Goal: Task Accomplishment & Management: Complete application form

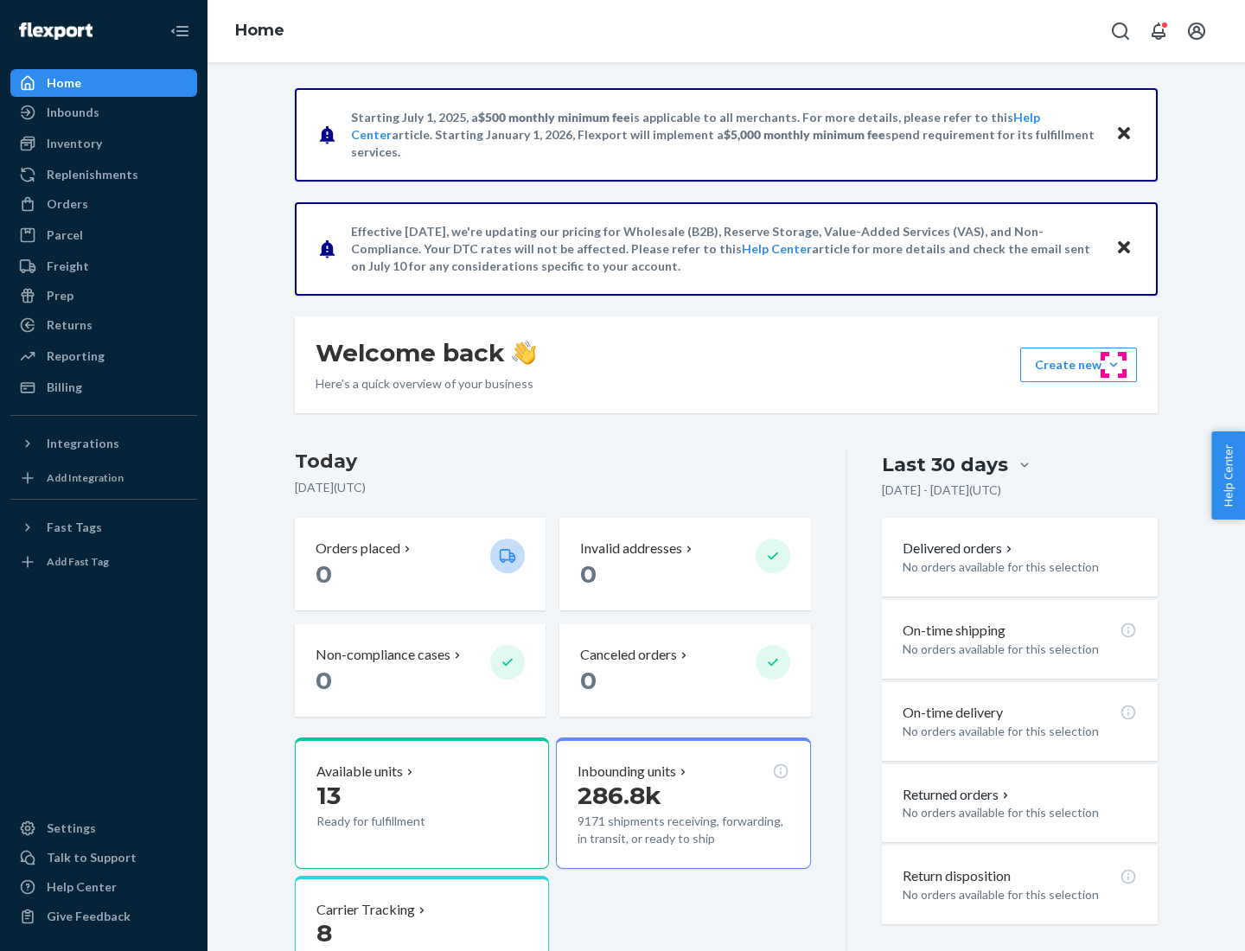
click at [1113, 365] on button "Create new Create new inbound Create new order Create new product" at bounding box center [1078, 364] width 117 height 35
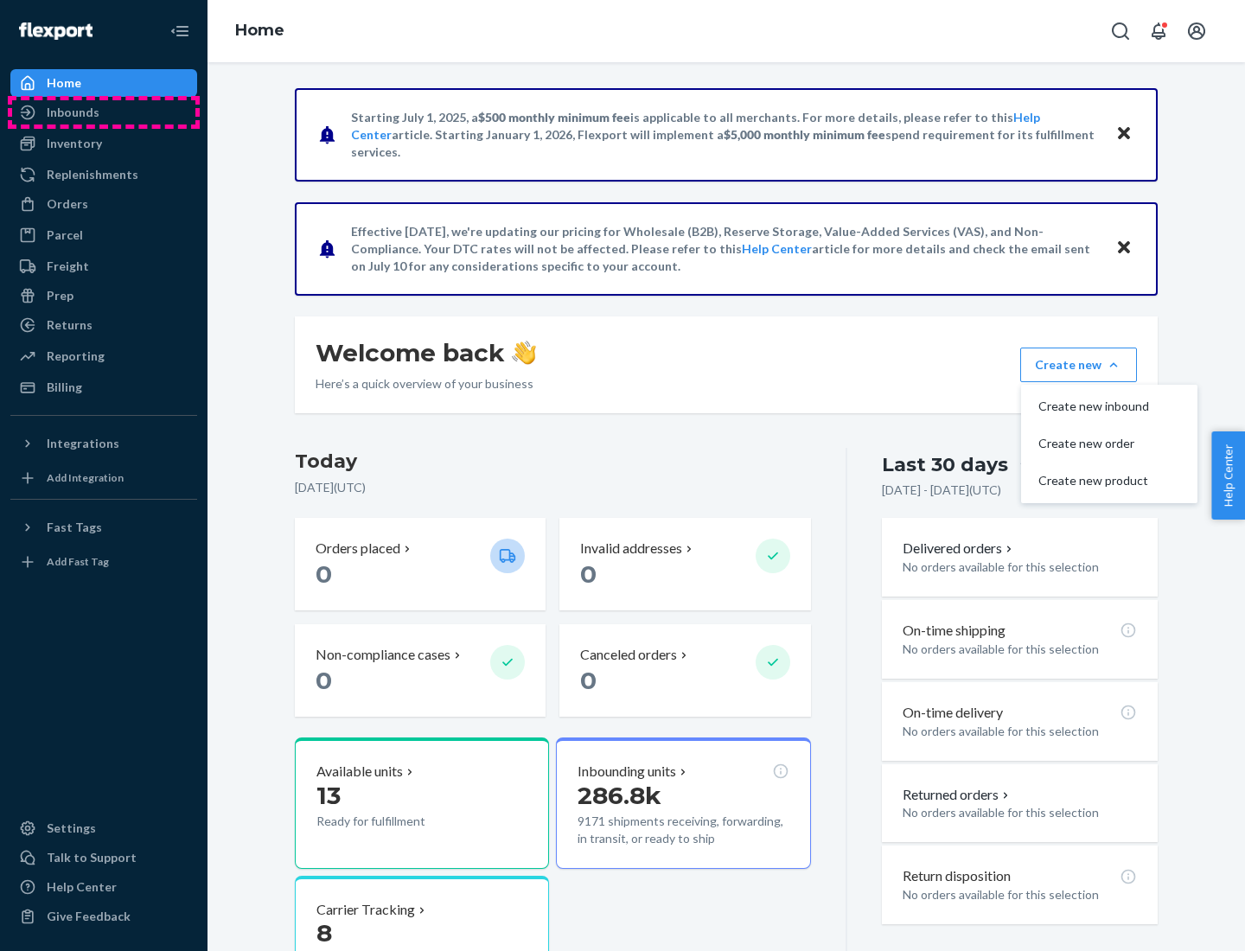
click at [104, 112] on div "Inbounds" at bounding box center [103, 112] width 183 height 24
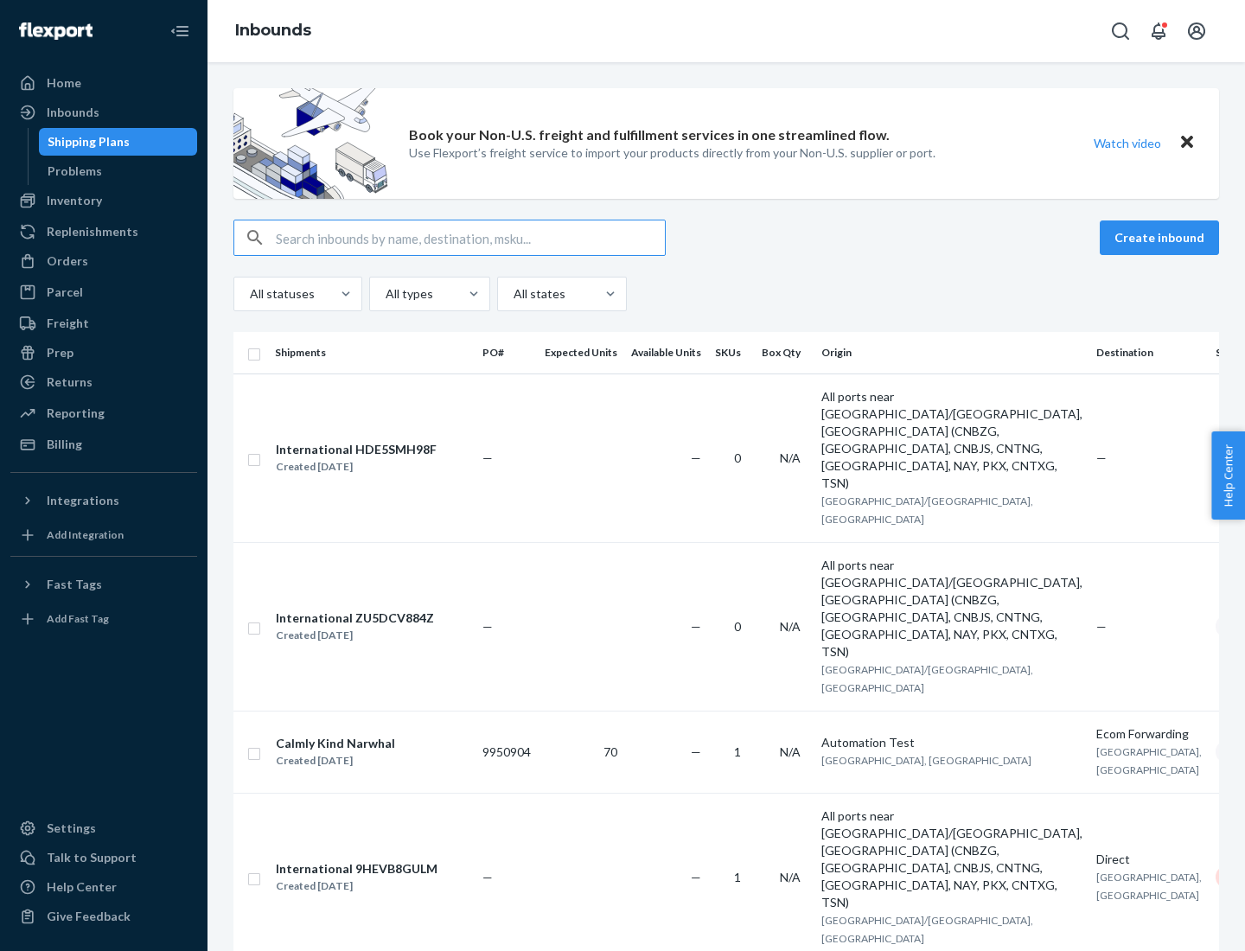
click at [1162, 238] on button "Create inbound" at bounding box center [1158, 237] width 119 height 35
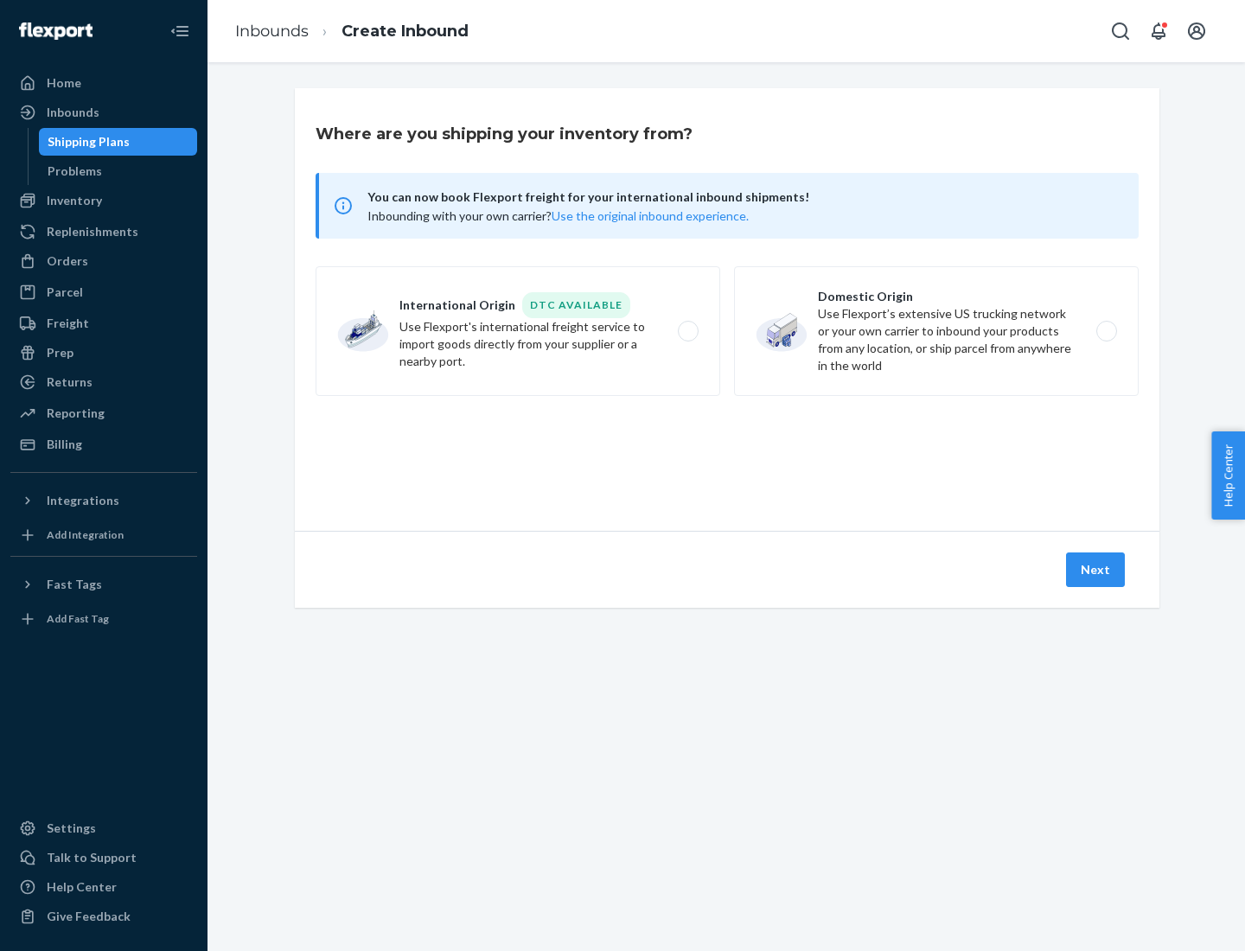
click at [936, 331] on label "Domestic Origin Use Flexport’s extensive US trucking network or your own carrie…" at bounding box center [936, 331] width 404 height 130
click at [1105, 331] on input "Domestic Origin Use Flexport’s extensive US trucking network or your own carrie…" at bounding box center [1110, 331] width 11 height 11
radio input "true"
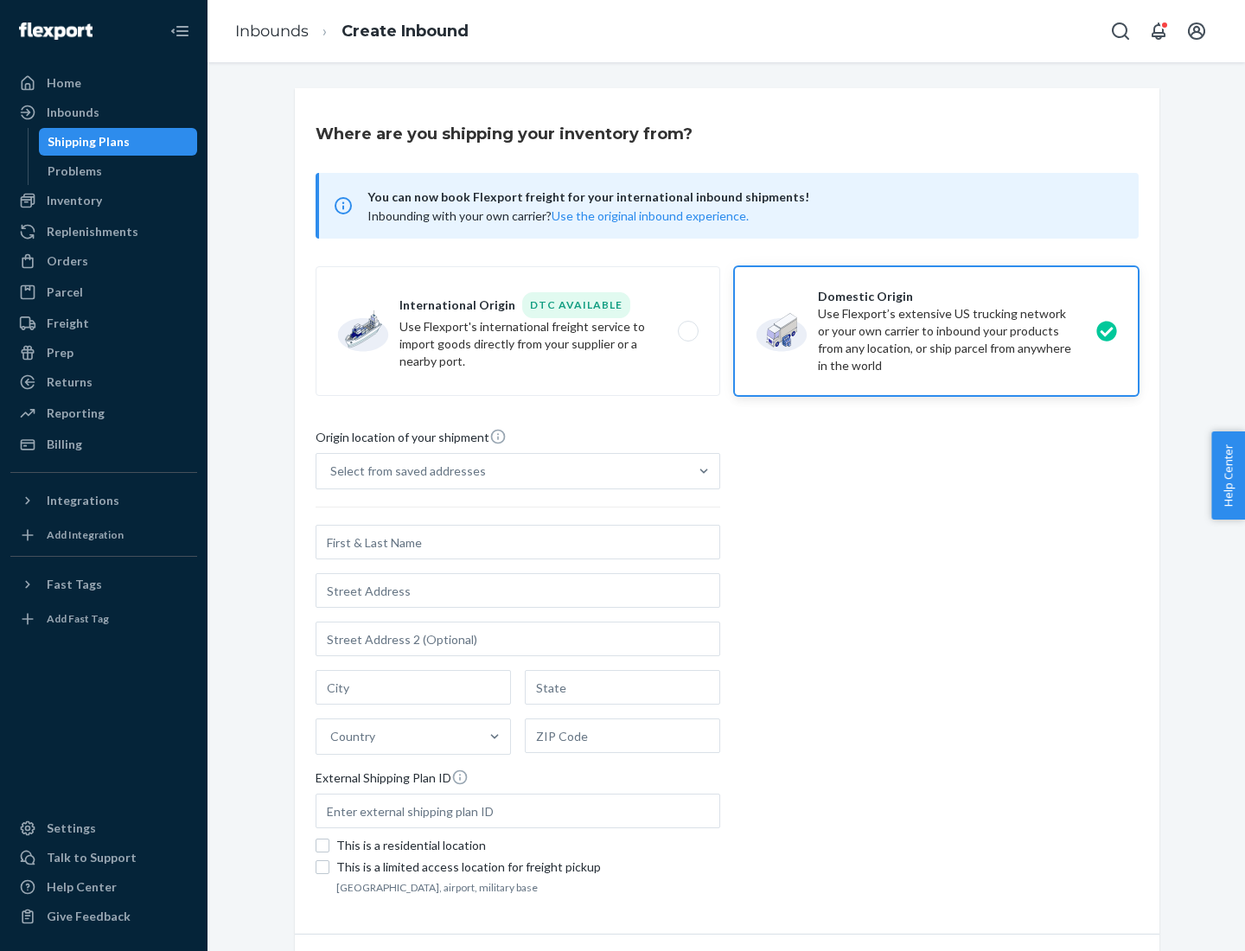
click at [404, 471] on div "Select from saved addresses" at bounding box center [408, 470] width 156 height 17
click at [332, 471] on input "Select from saved addresses" at bounding box center [331, 470] width 2 height 17
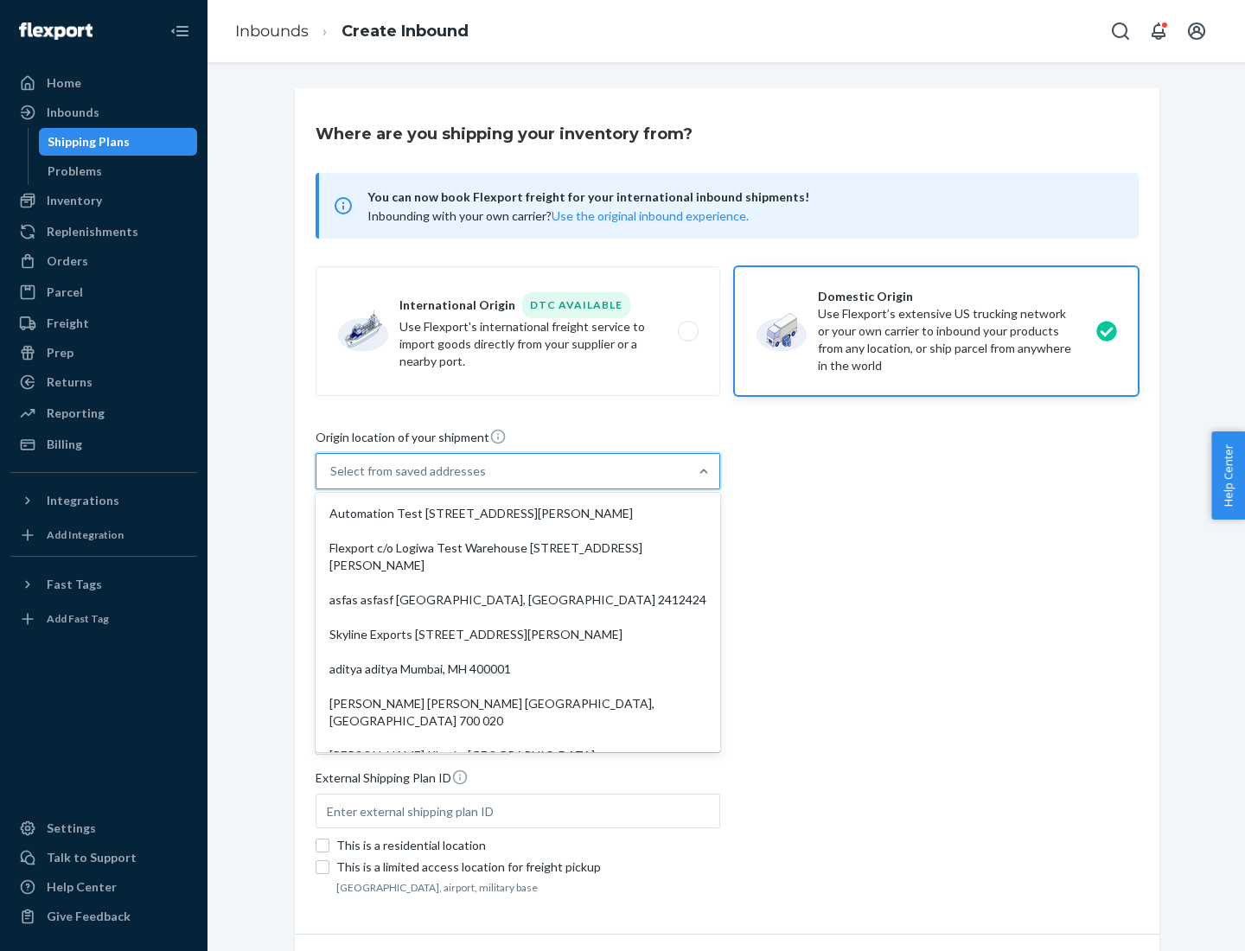
scroll to position [7, 0]
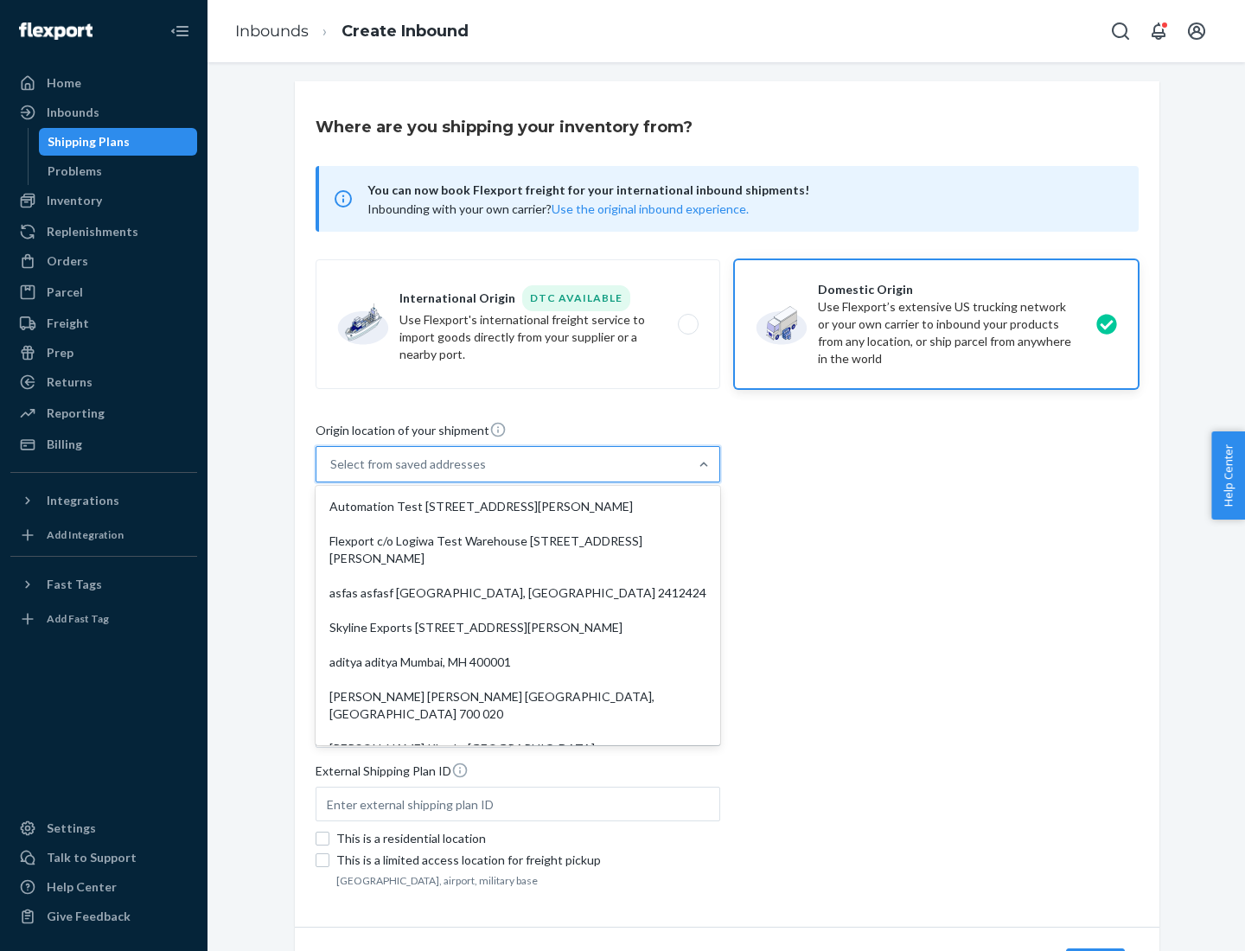
click at [518, 506] on div "Automation Test [STREET_ADDRESS][PERSON_NAME]" at bounding box center [518, 506] width 398 height 35
click at [332, 473] on input "option Automation Test [STREET_ADDRESS][PERSON_NAME]. 9 results available. Use …" at bounding box center [331, 463] width 2 height 17
type input "Automation Test"
type input "9th Floor"
type input "[GEOGRAPHIC_DATA]"
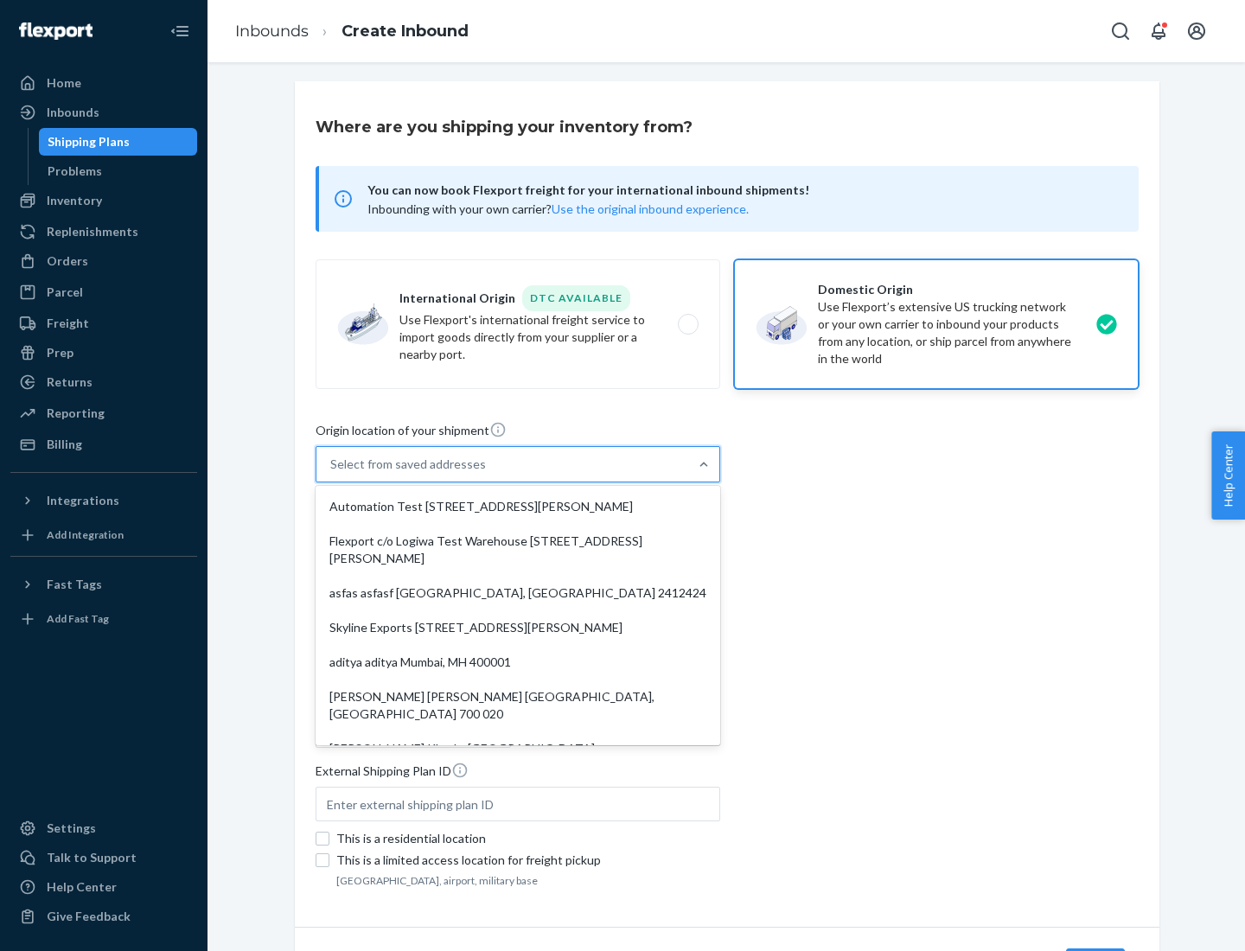
type input "CA"
type input "94104"
type input "[STREET_ADDRESS][PERSON_NAME]"
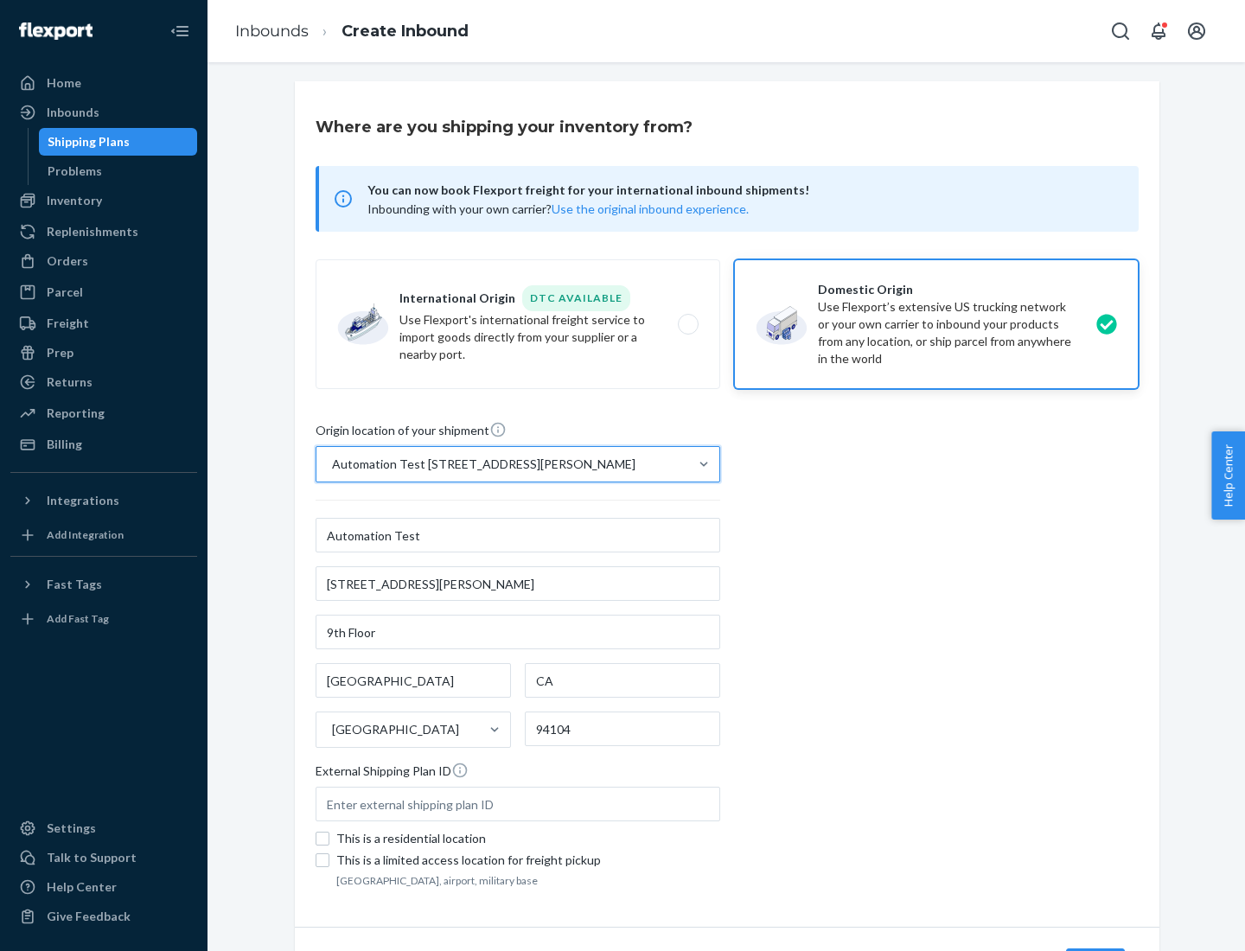
scroll to position [101, 0]
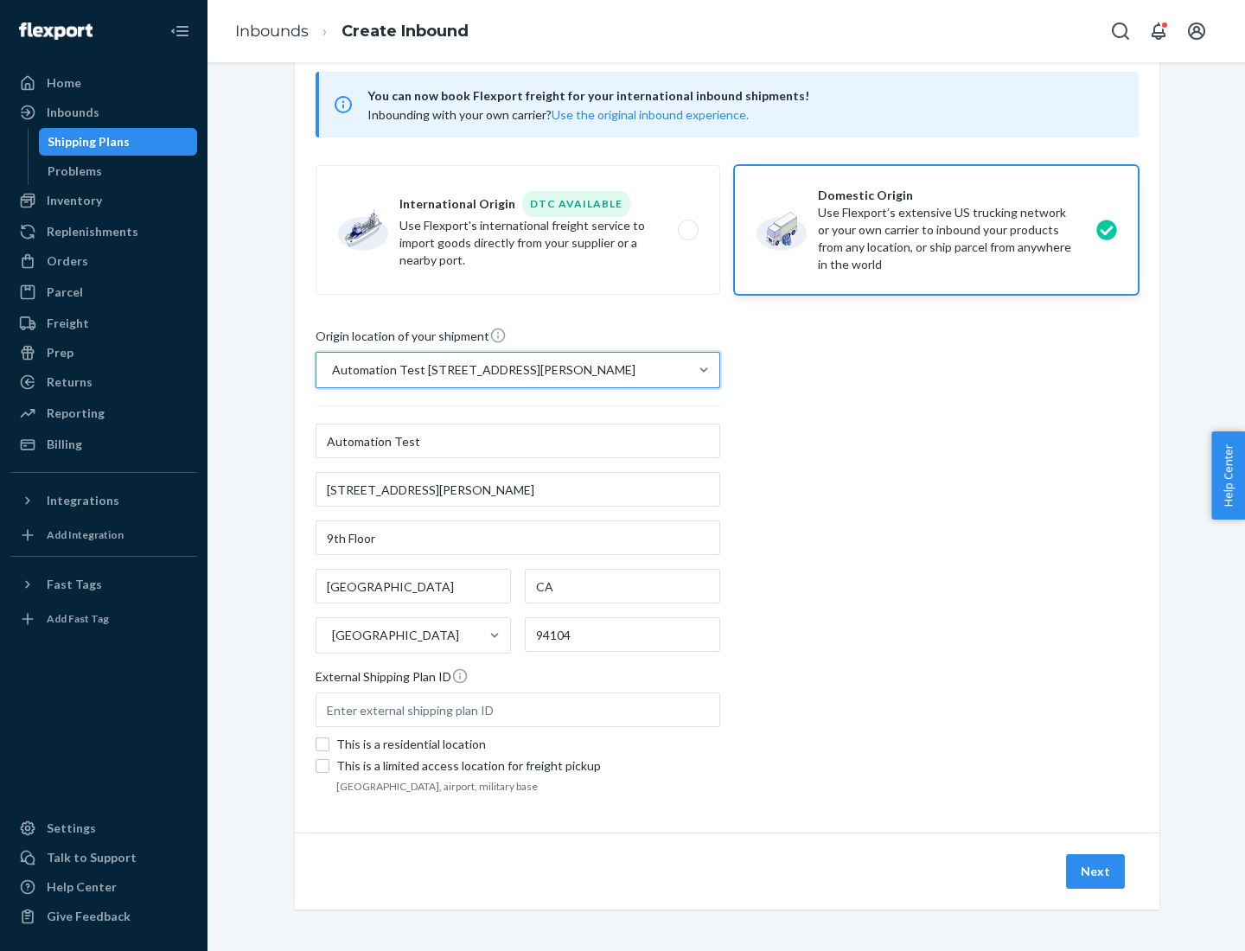
click at [1096, 871] on button "Next" at bounding box center [1095, 871] width 59 height 35
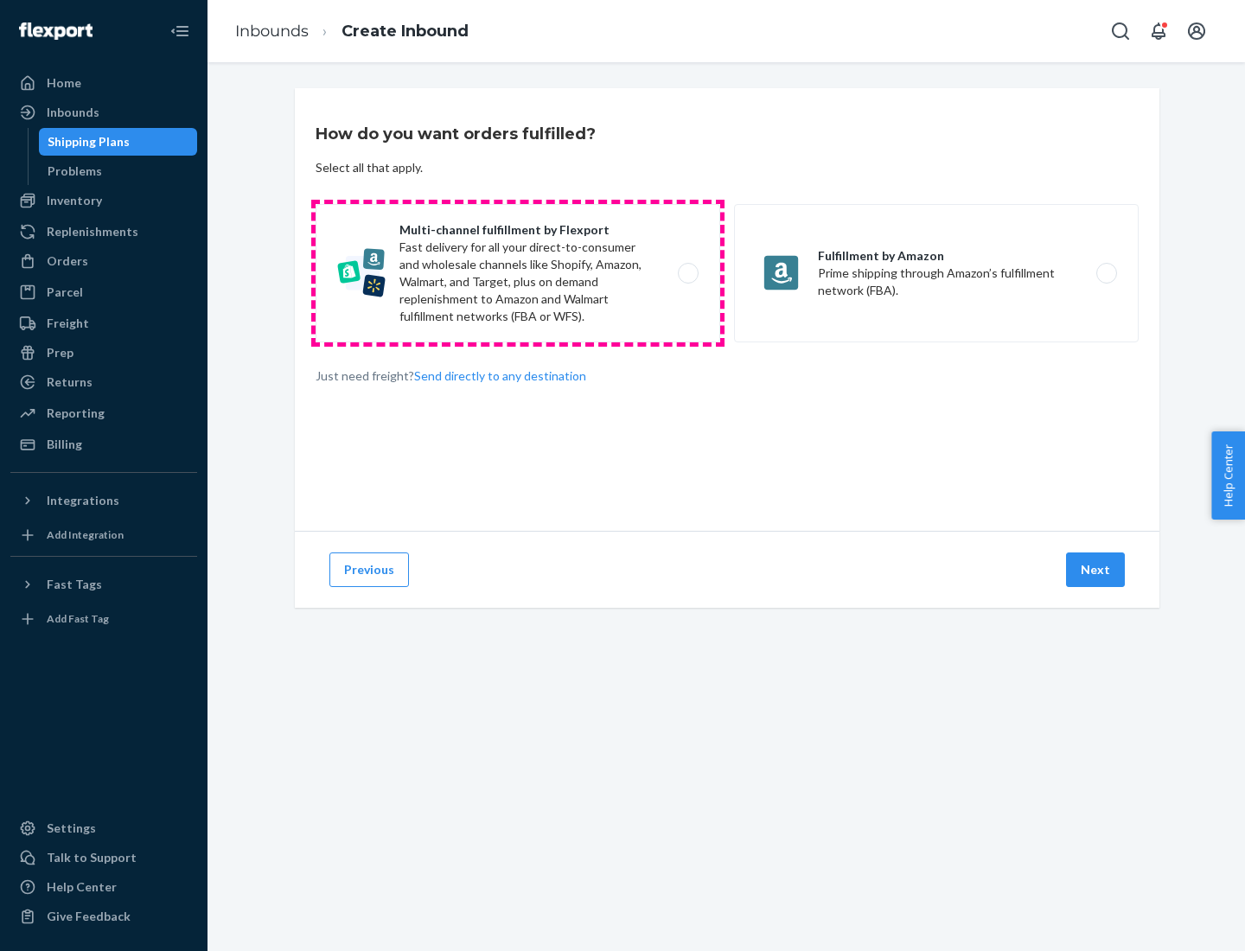
click at [518, 273] on label "Multi-channel fulfillment by Flexport Fast delivery for all your direct-to-cons…" at bounding box center [517, 273] width 404 height 138
click at [687, 273] on input "Multi-channel fulfillment by Flexport Fast delivery for all your direct-to-cons…" at bounding box center [692, 273] width 11 height 11
radio input "true"
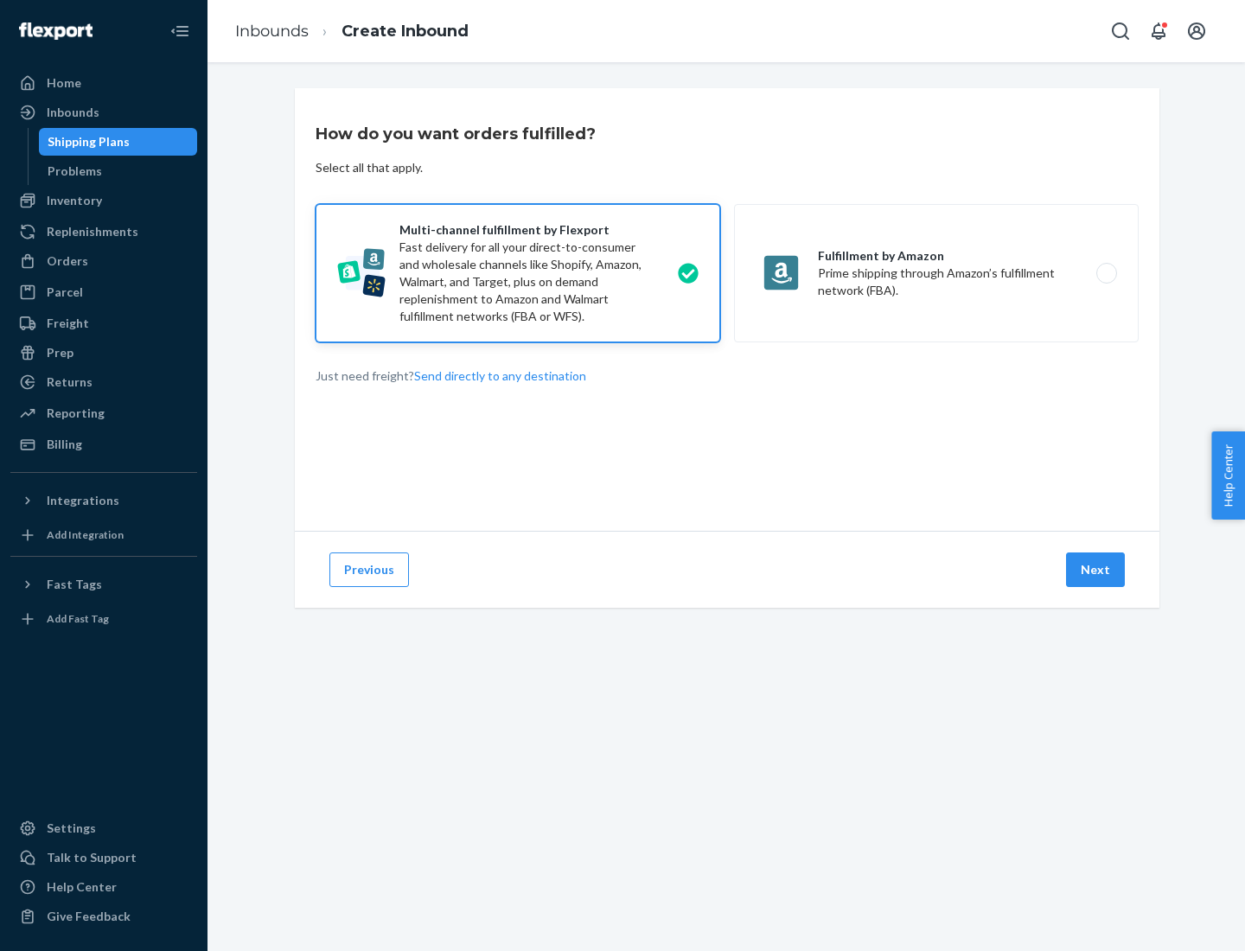
click at [1096, 570] on button "Next" at bounding box center [1095, 569] width 59 height 35
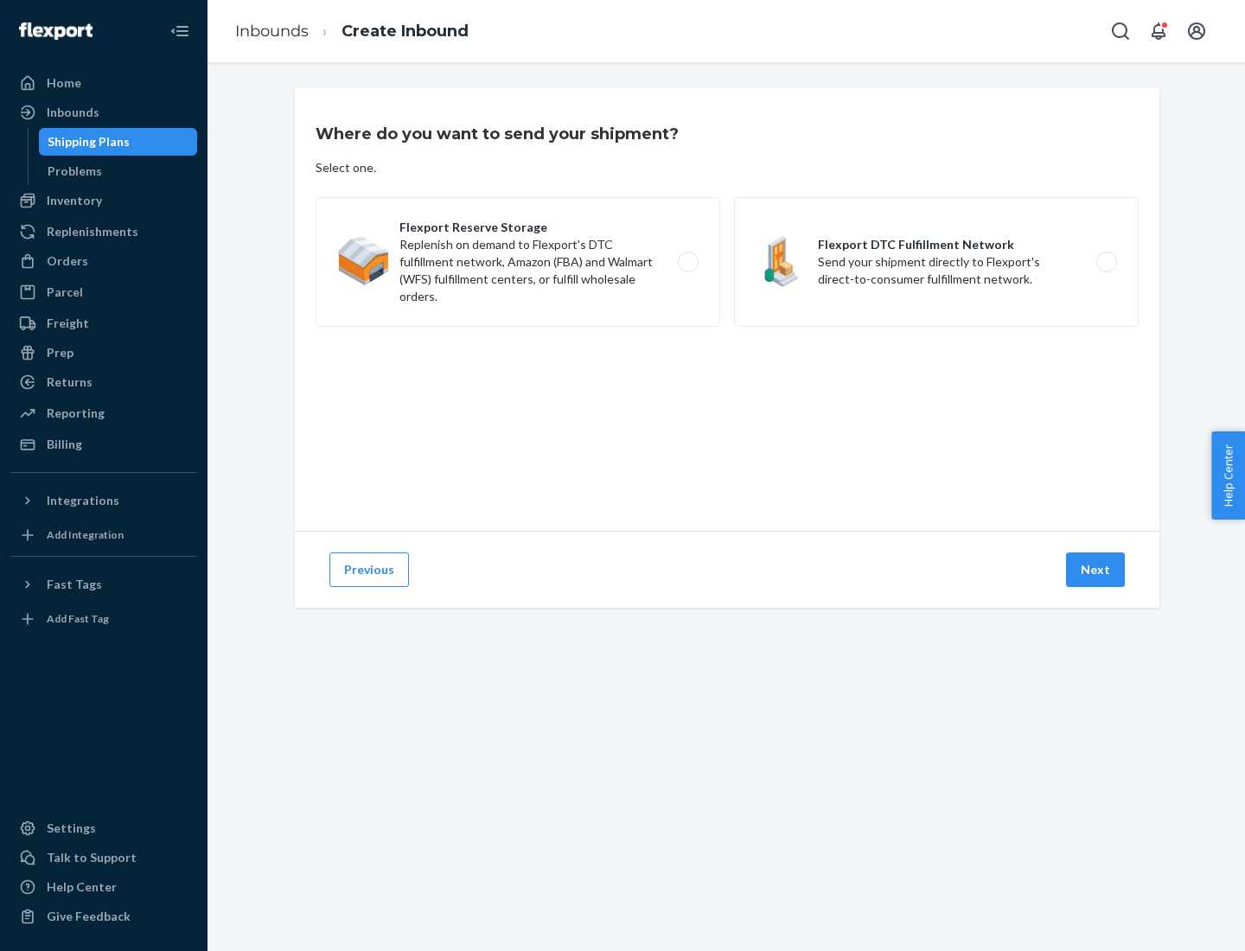
click at [936, 262] on label "Flexport DTC Fulfillment Network Send your shipment directly to Flexport's dire…" at bounding box center [936, 262] width 404 height 130
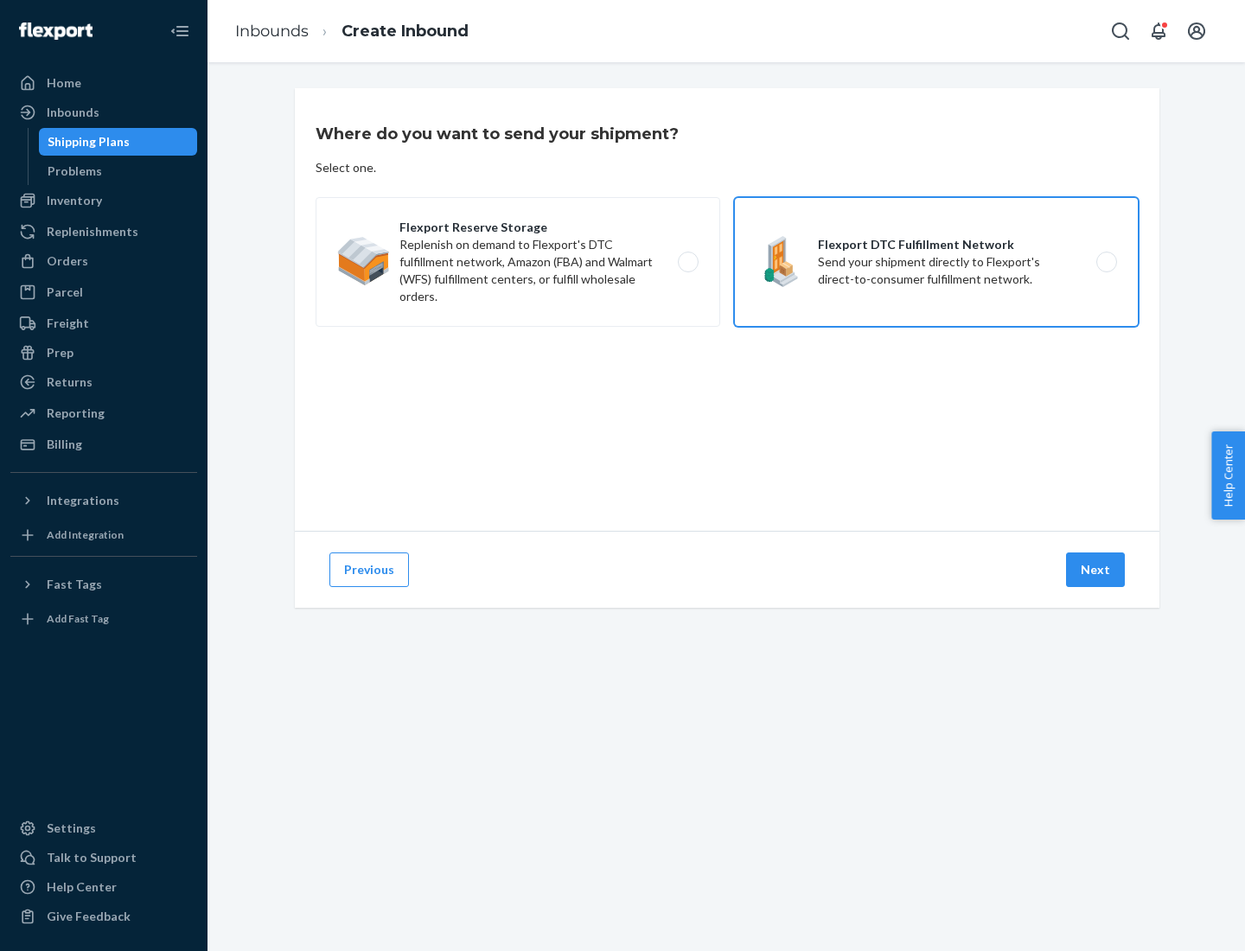
click at [1105, 262] on input "Flexport DTC Fulfillment Network Send your shipment directly to Flexport's dire…" at bounding box center [1110, 262] width 11 height 11
radio input "true"
click at [1096, 570] on button "Next" at bounding box center [1095, 569] width 59 height 35
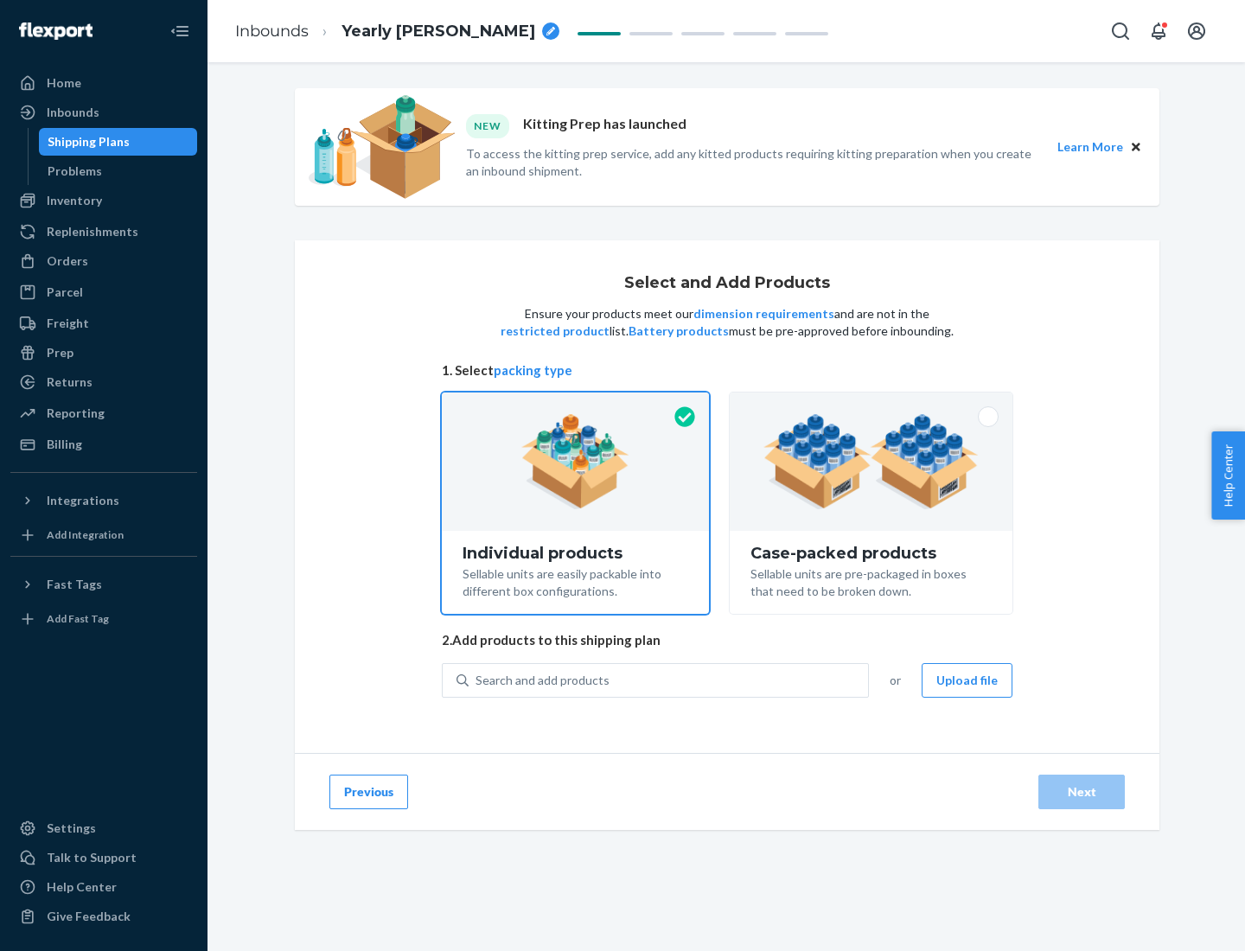
click at [871, 462] on img at bounding box center [870, 461] width 215 height 95
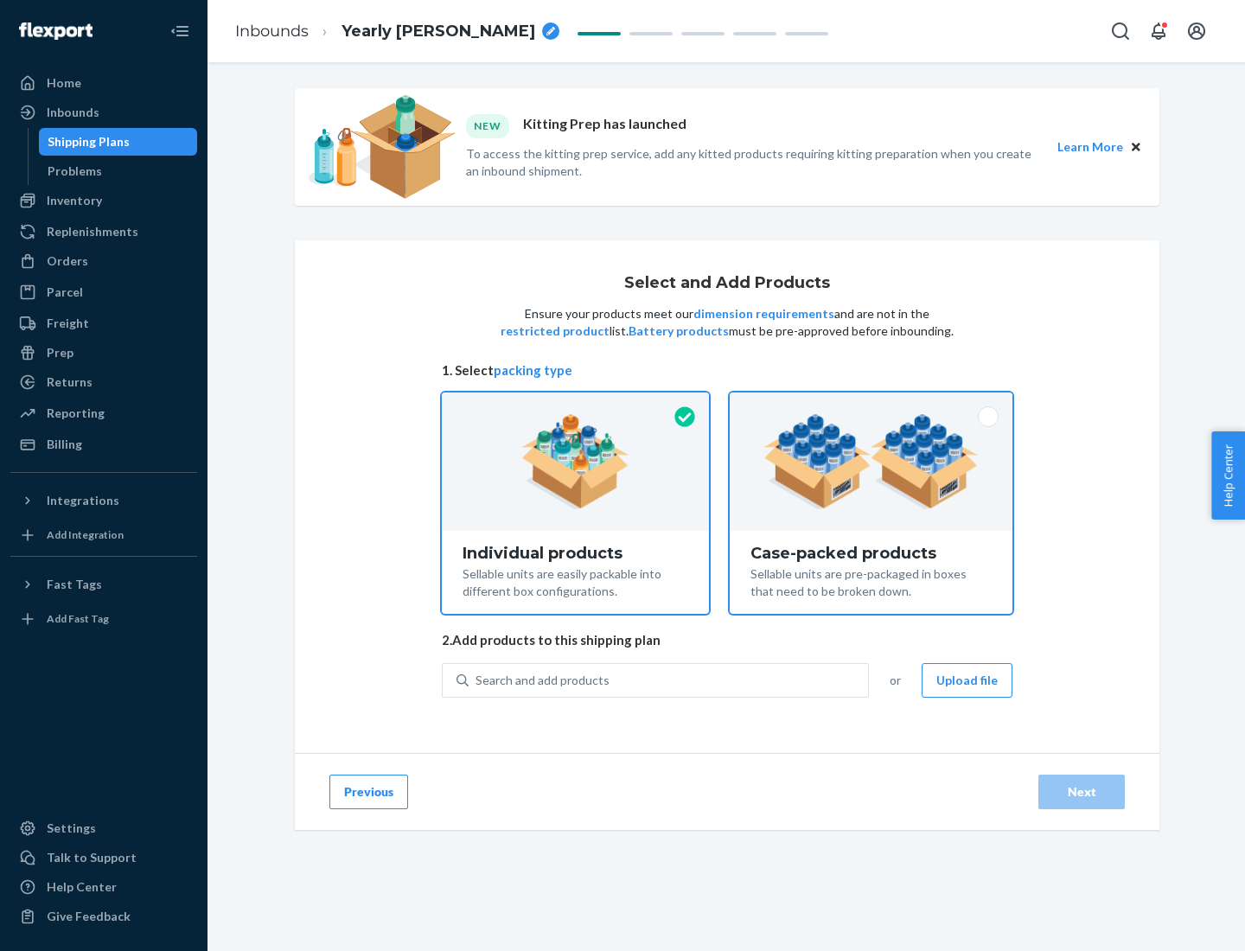
click at [871, 404] on input "Case-packed products Sellable units are pre-packaged in boxes that need to be b…" at bounding box center [870, 397] width 11 height 11
radio input "true"
radio input "false"
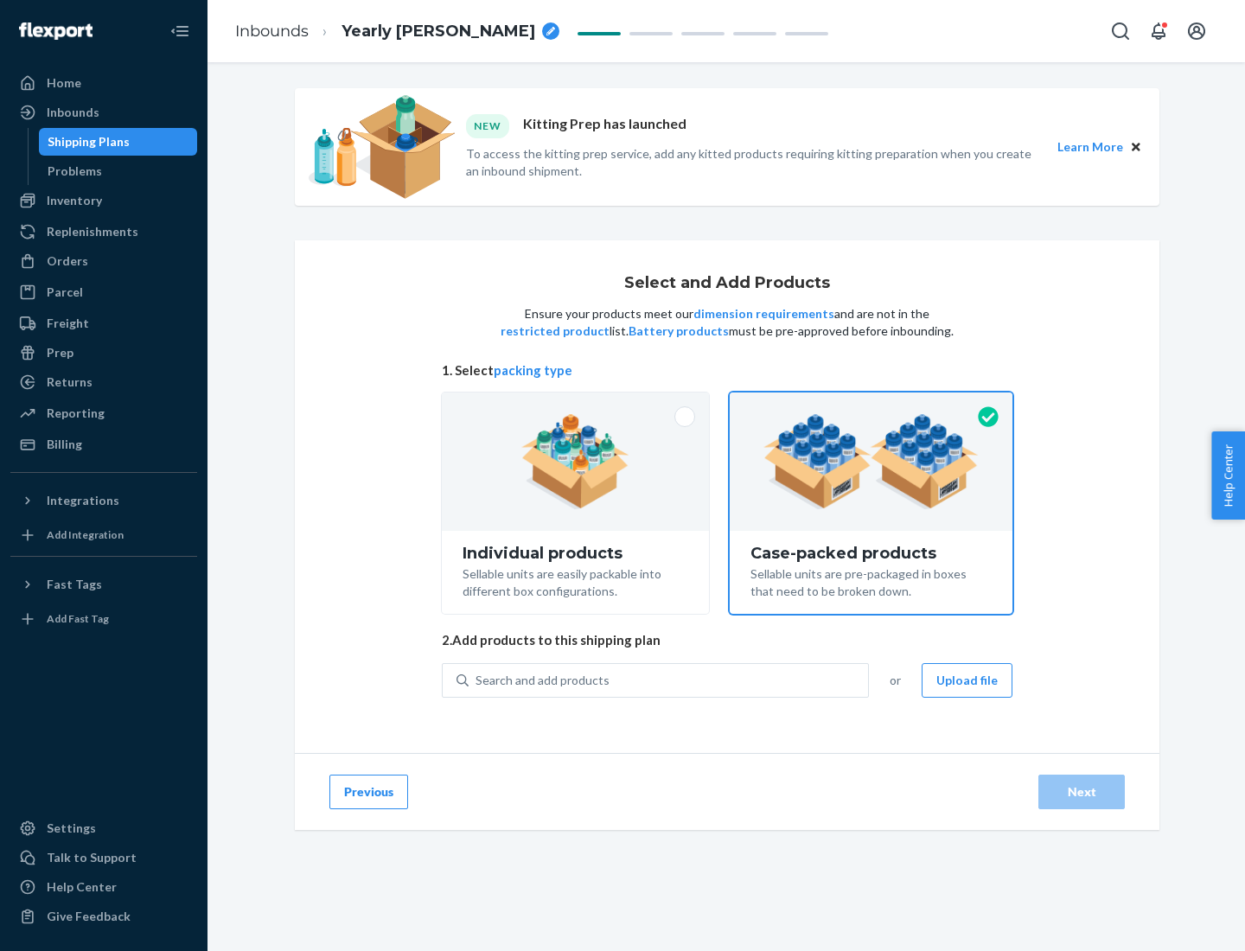
click at [669, 679] on div "Search and add products" at bounding box center [667, 680] width 399 height 31
click at [477, 679] on input "Search and add products" at bounding box center [476, 680] width 2 height 17
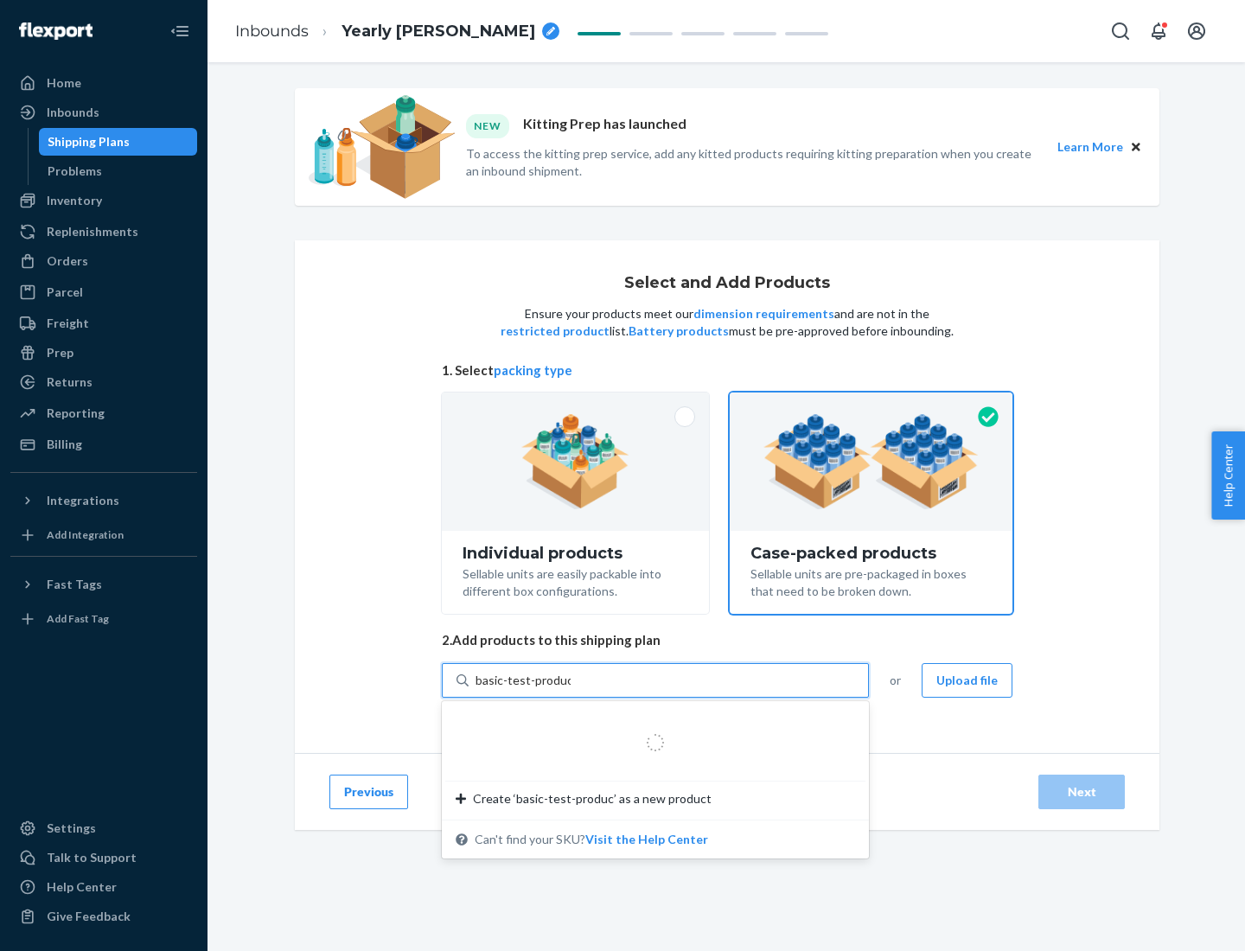
type input "basic-test-product-1"
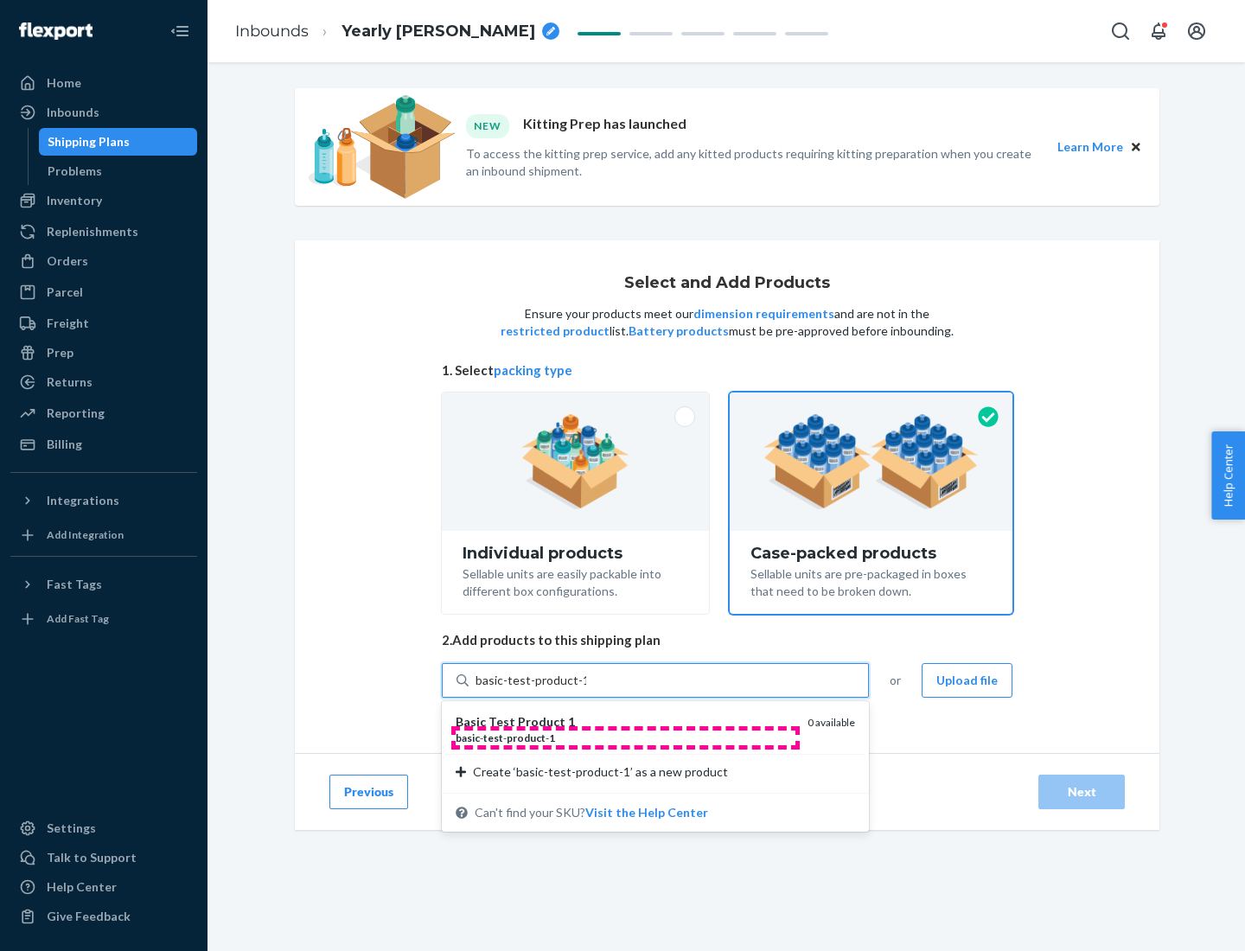
click at [625, 737] on div "basic - test - product - 1" at bounding box center [624, 737] width 338 height 15
click at [586, 689] on input "basic-test-product-1" at bounding box center [530, 680] width 111 height 17
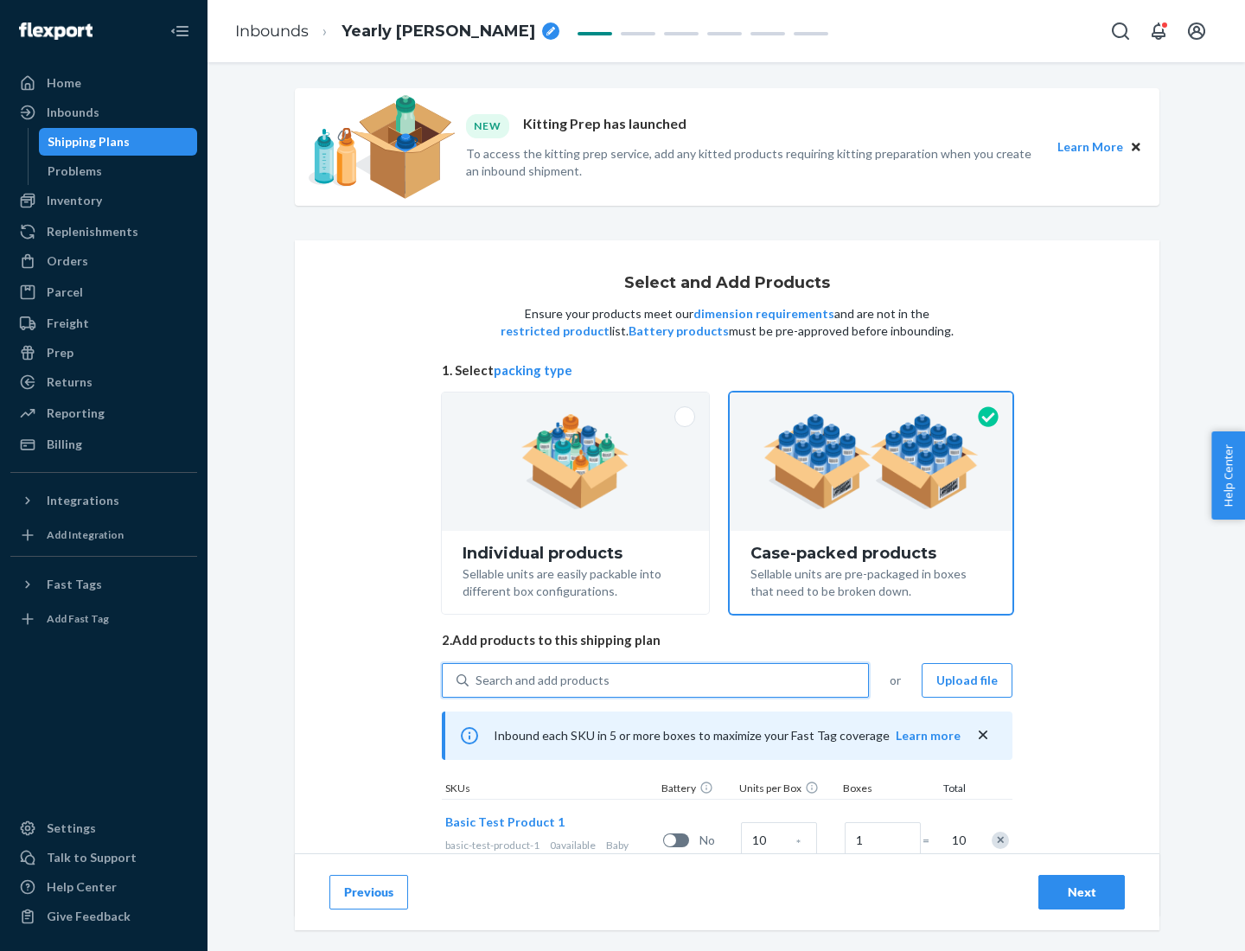
scroll to position [62, 0]
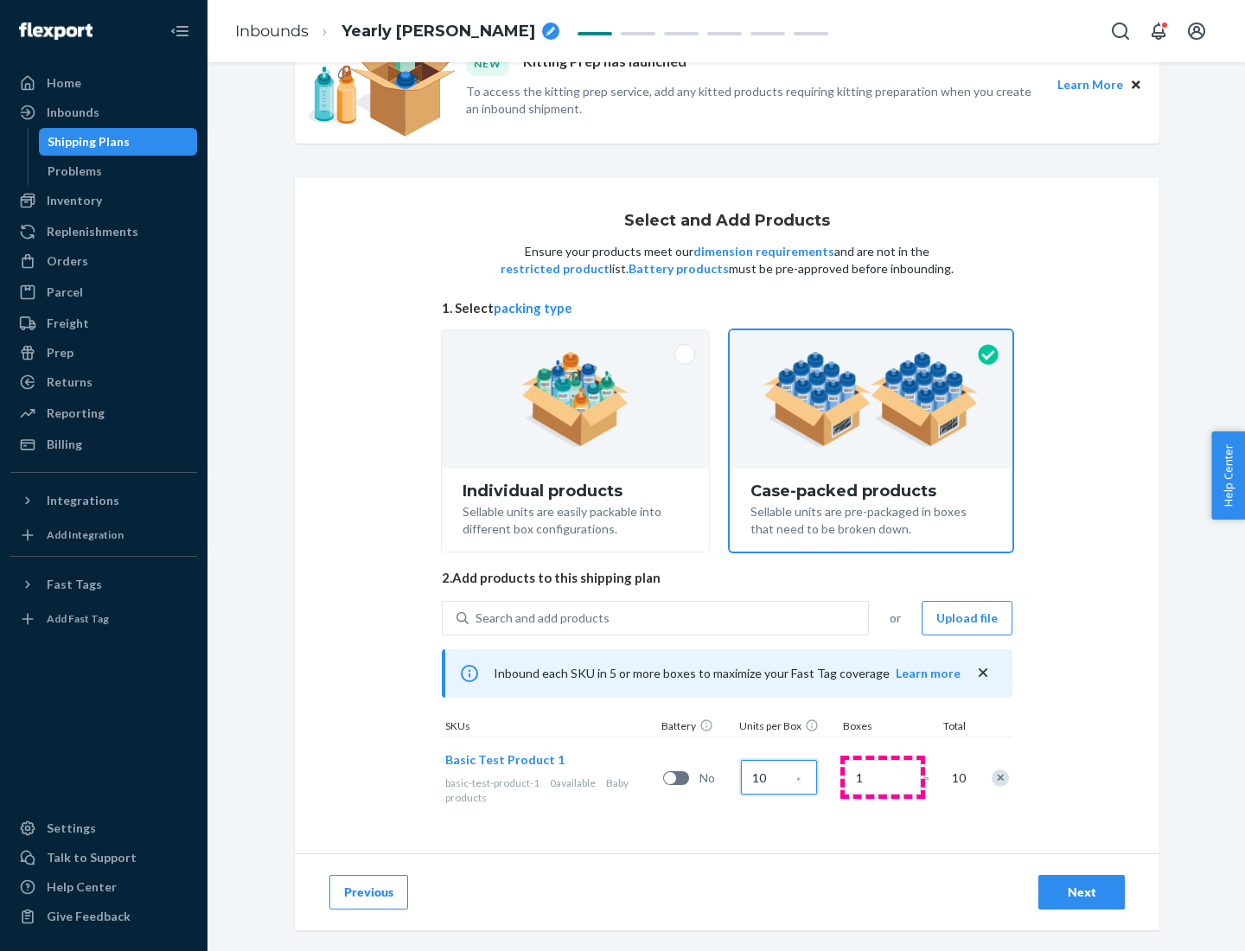
type input "10"
type input "7"
click at [1081, 892] on div "Next" at bounding box center [1081, 891] width 57 height 17
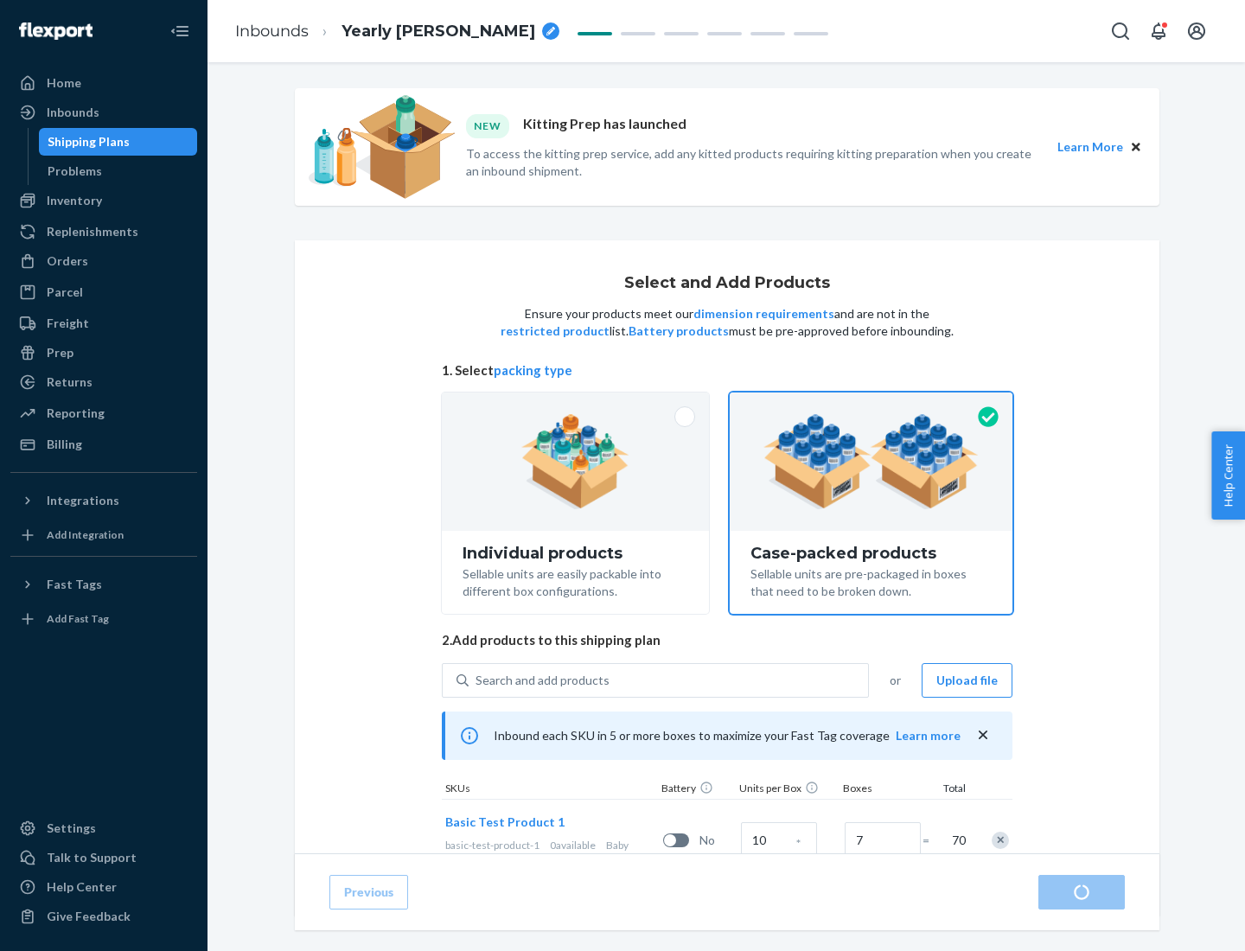
radio input "true"
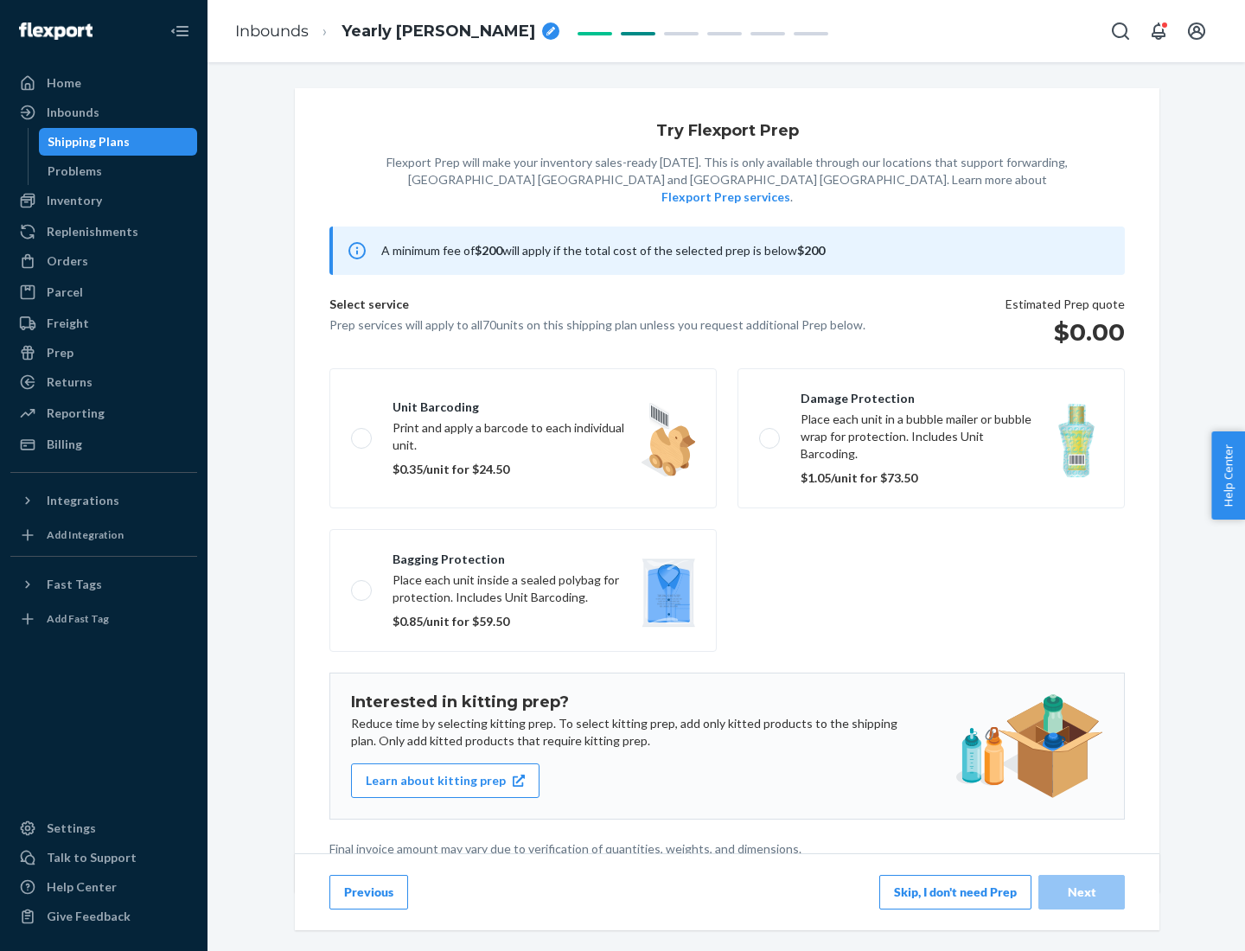
scroll to position [4, 0]
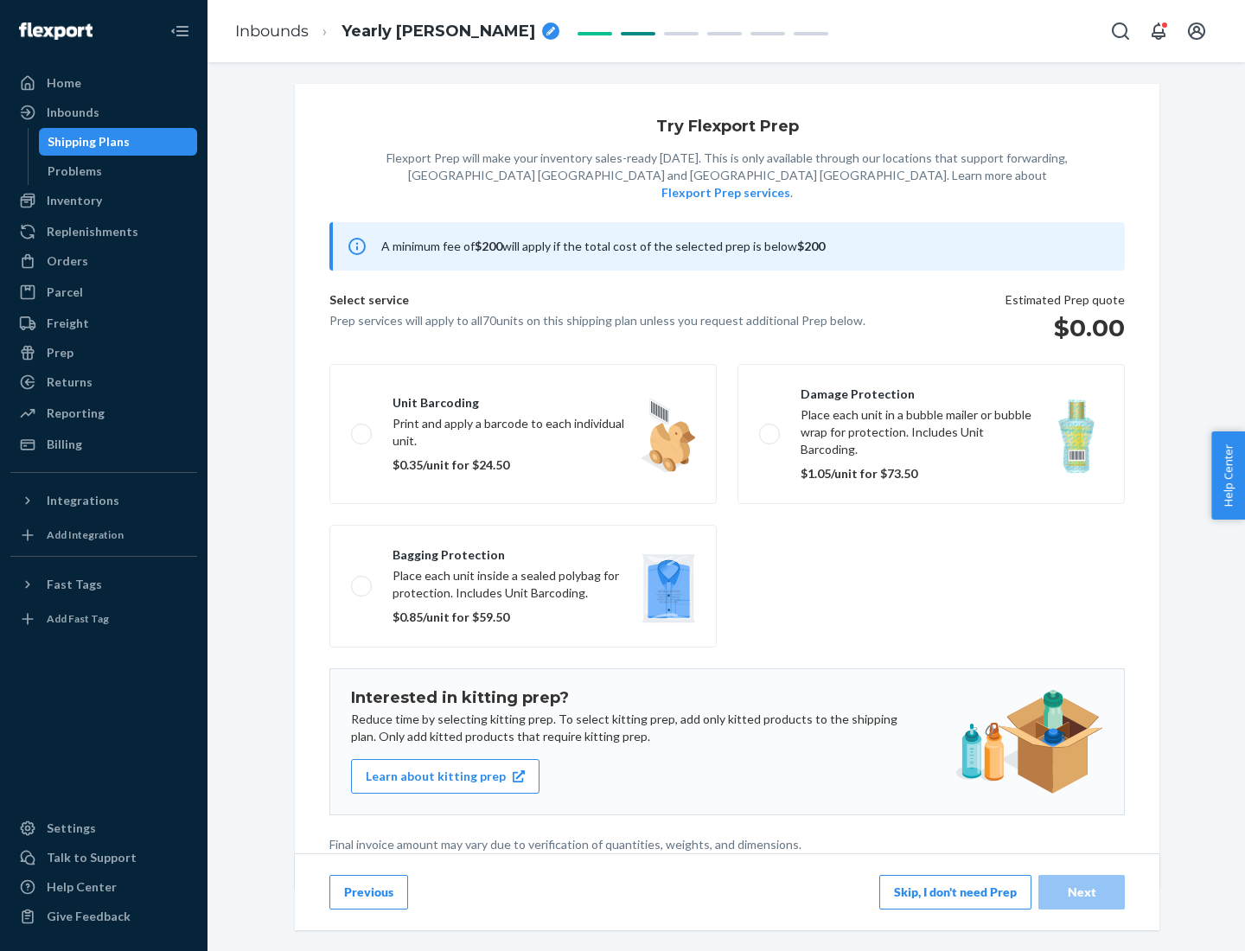
click at [523, 551] on label "Bagging protection Place each unit inside a sealed polybag for protection. Incl…" at bounding box center [522, 586] width 387 height 123
click at [362, 580] on input "Bagging protection Place each unit inside a sealed polybag for protection. Incl…" at bounding box center [356, 585] width 11 height 11
checkbox input "true"
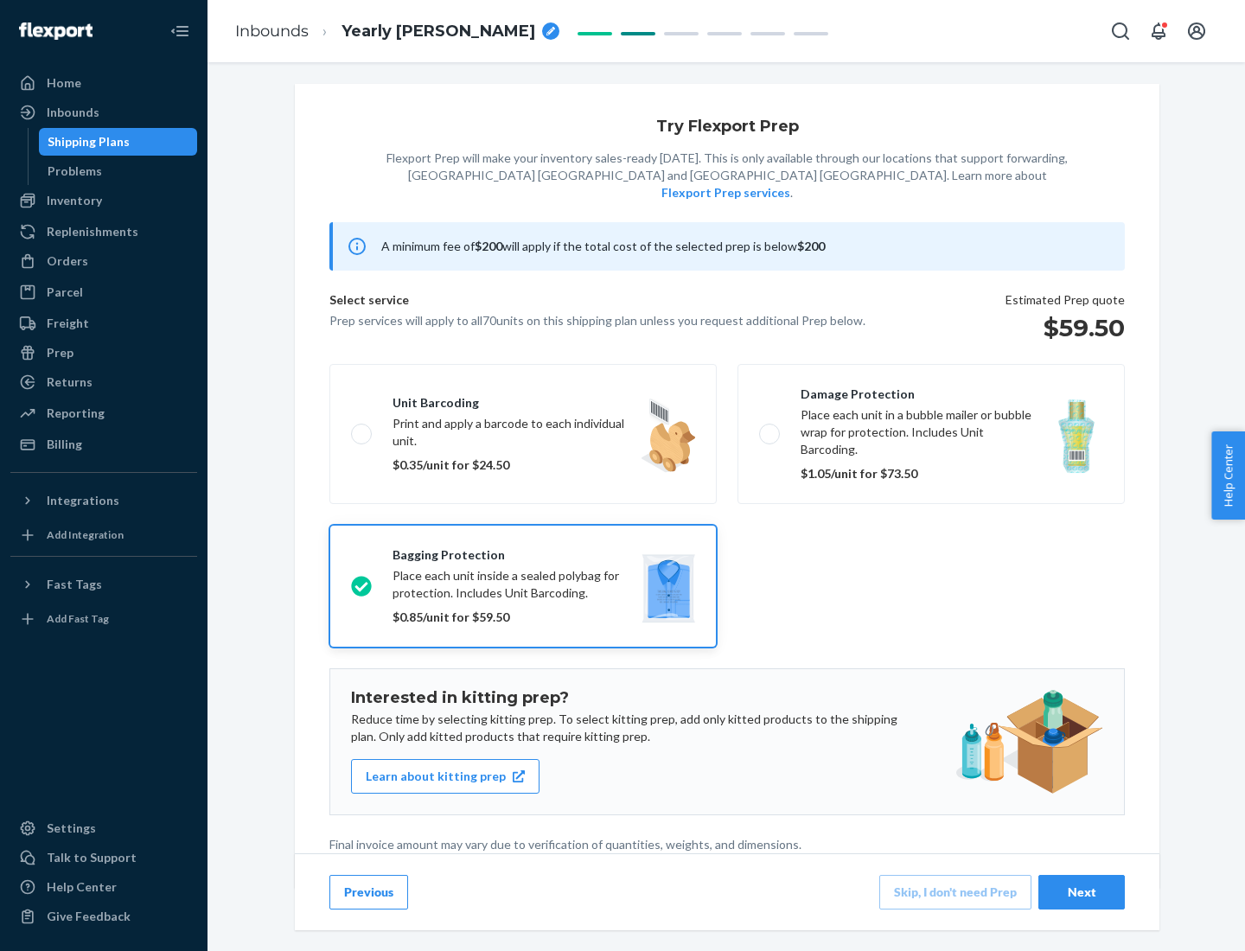
click at [1081, 891] on div "Next" at bounding box center [1081, 891] width 57 height 17
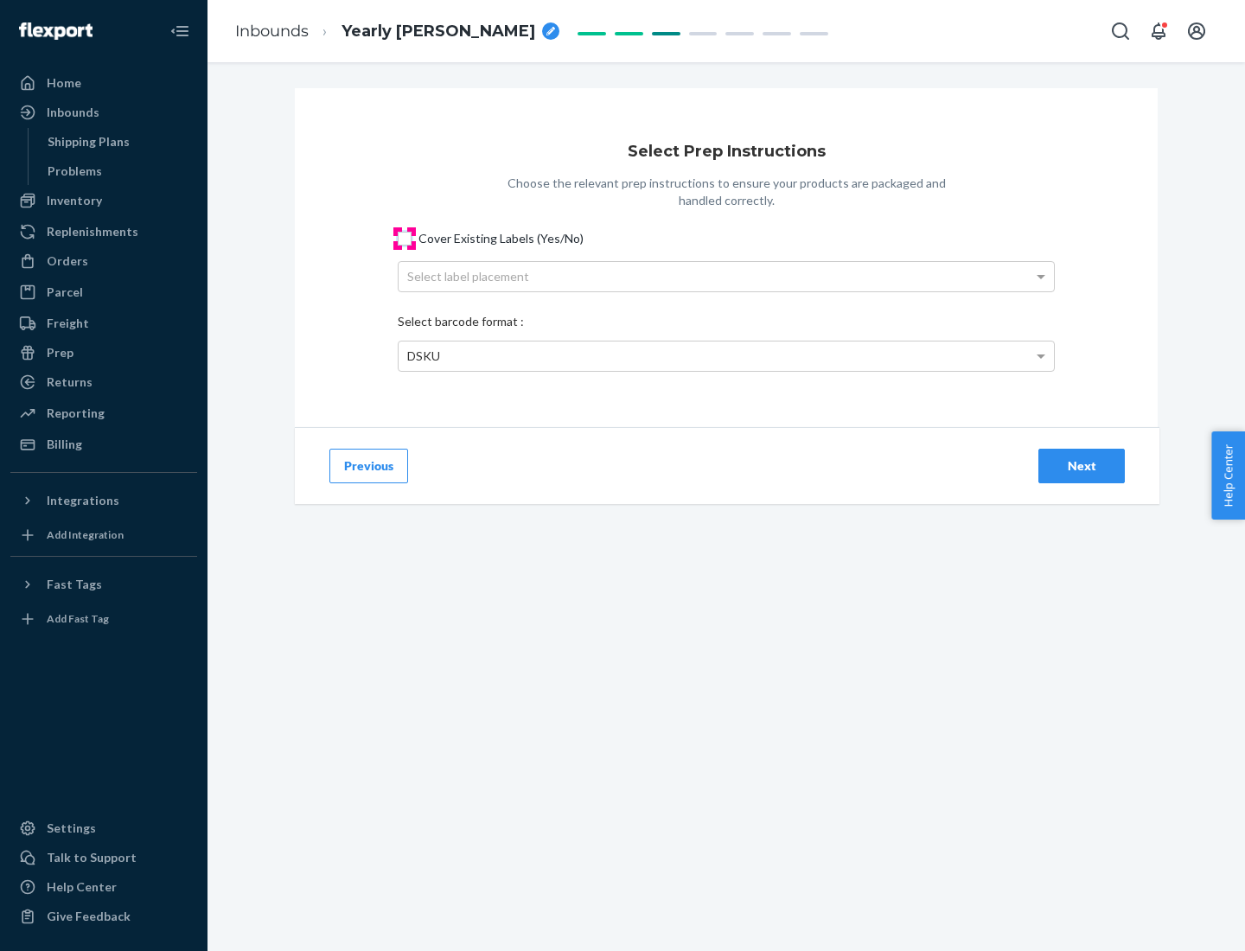
click at [404, 238] on input "Cover Existing Labels (Yes/No)" at bounding box center [405, 239] width 14 height 14
checkbox input "true"
click at [726, 276] on div "Select label placement" at bounding box center [725, 276] width 655 height 29
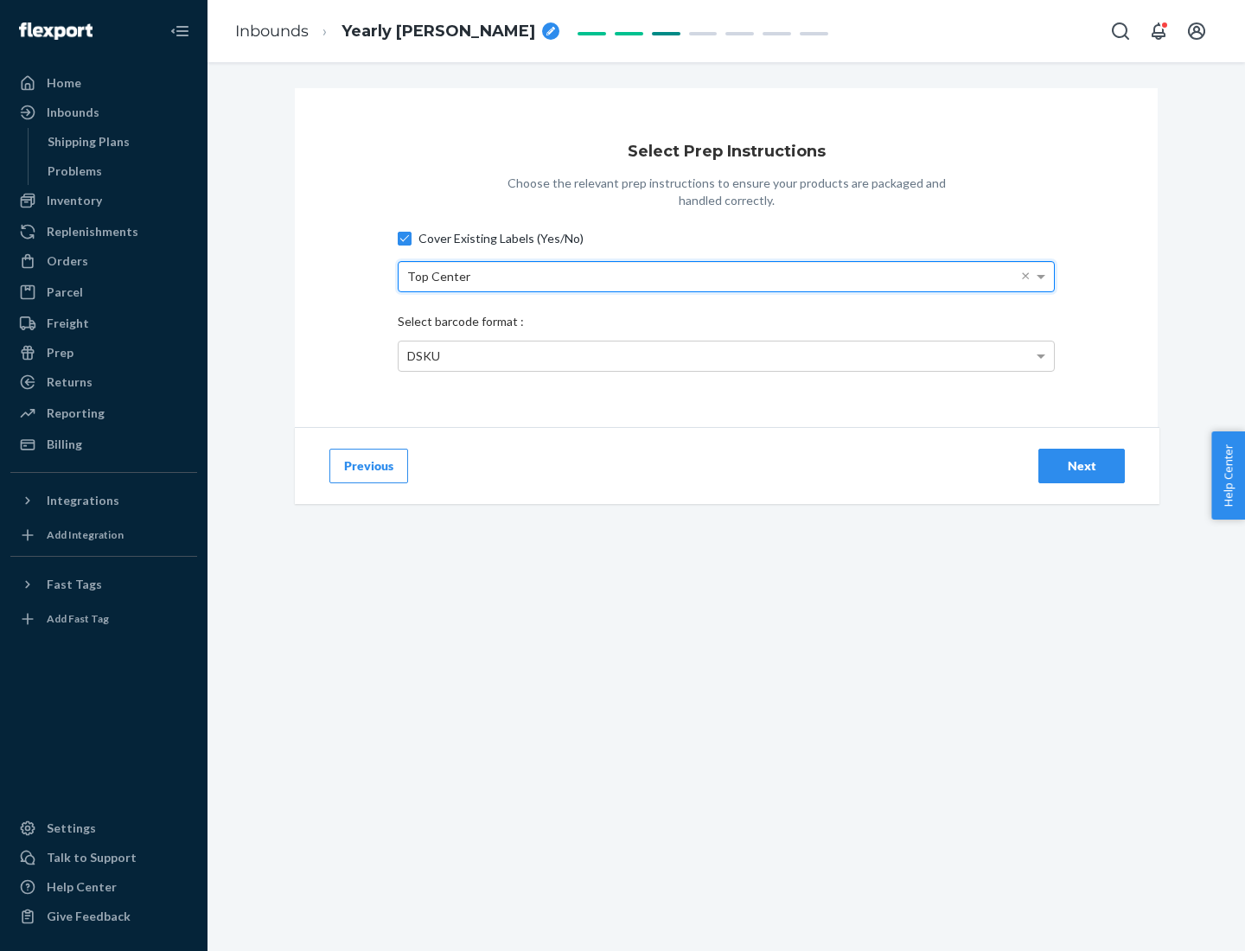
click at [726, 355] on div "DSKU" at bounding box center [725, 355] width 655 height 29
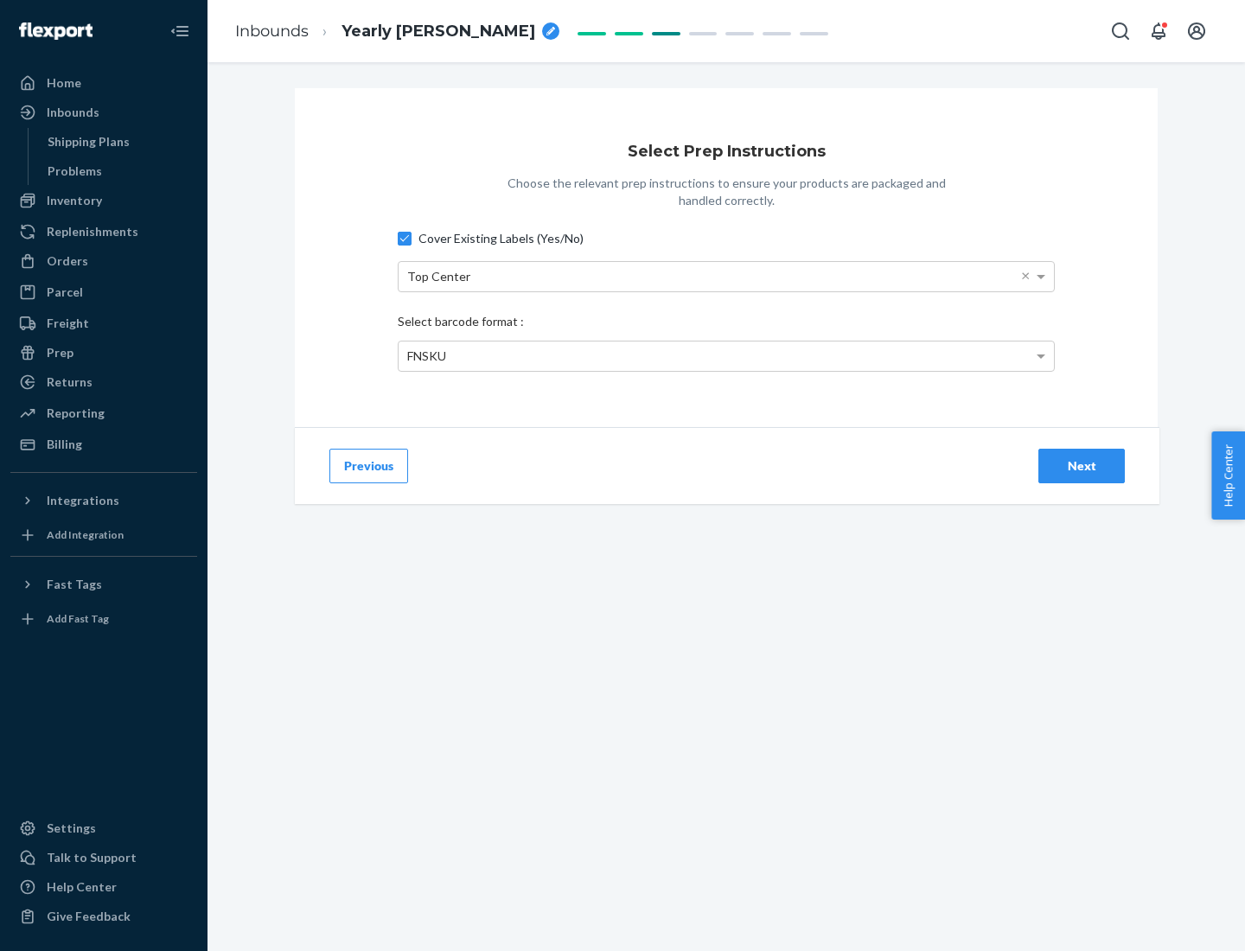
click at [1081, 465] on div "Next" at bounding box center [1081, 465] width 57 height 17
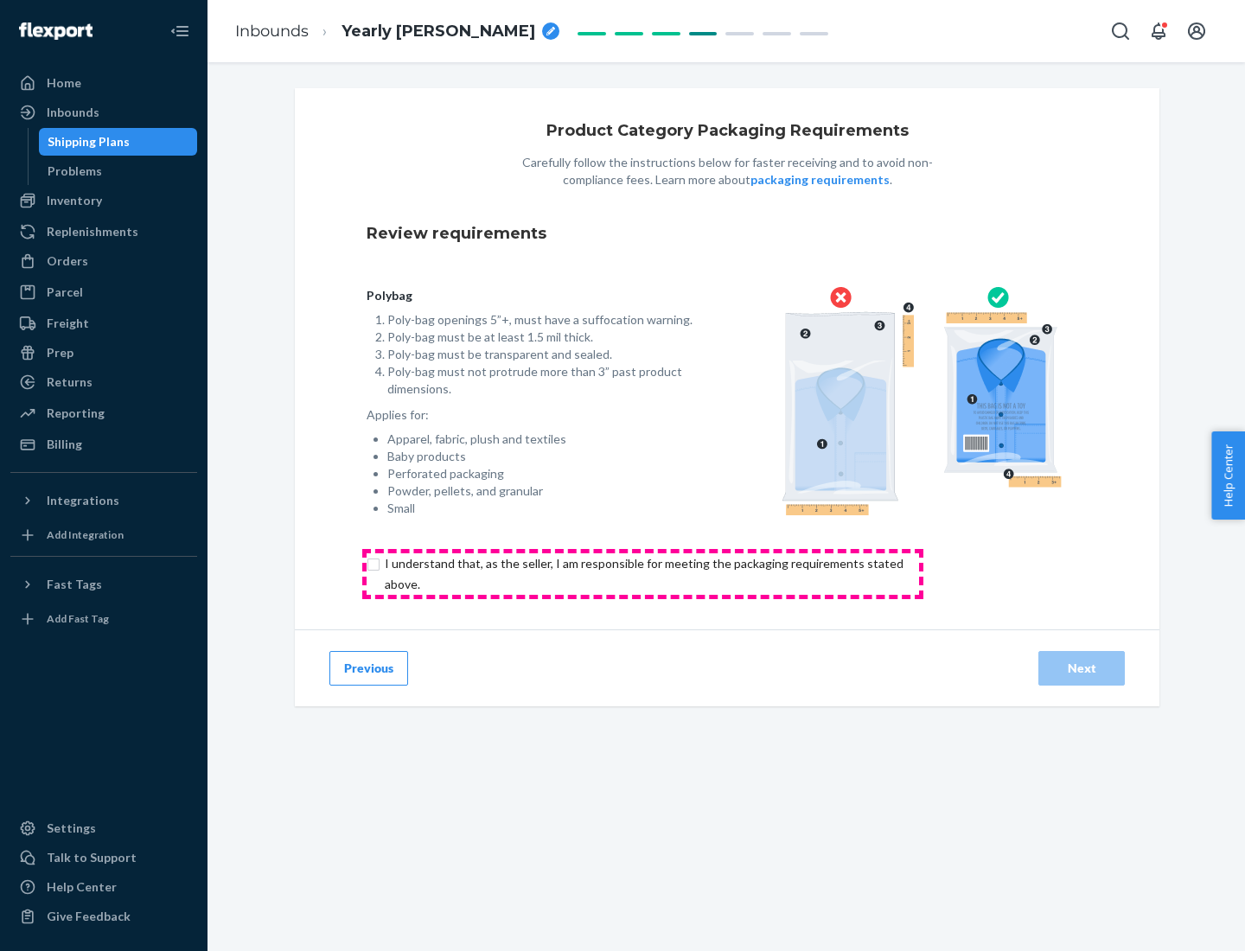
click at [642, 573] on input "checkbox" at bounding box center [653, 573] width 575 height 41
checkbox input "true"
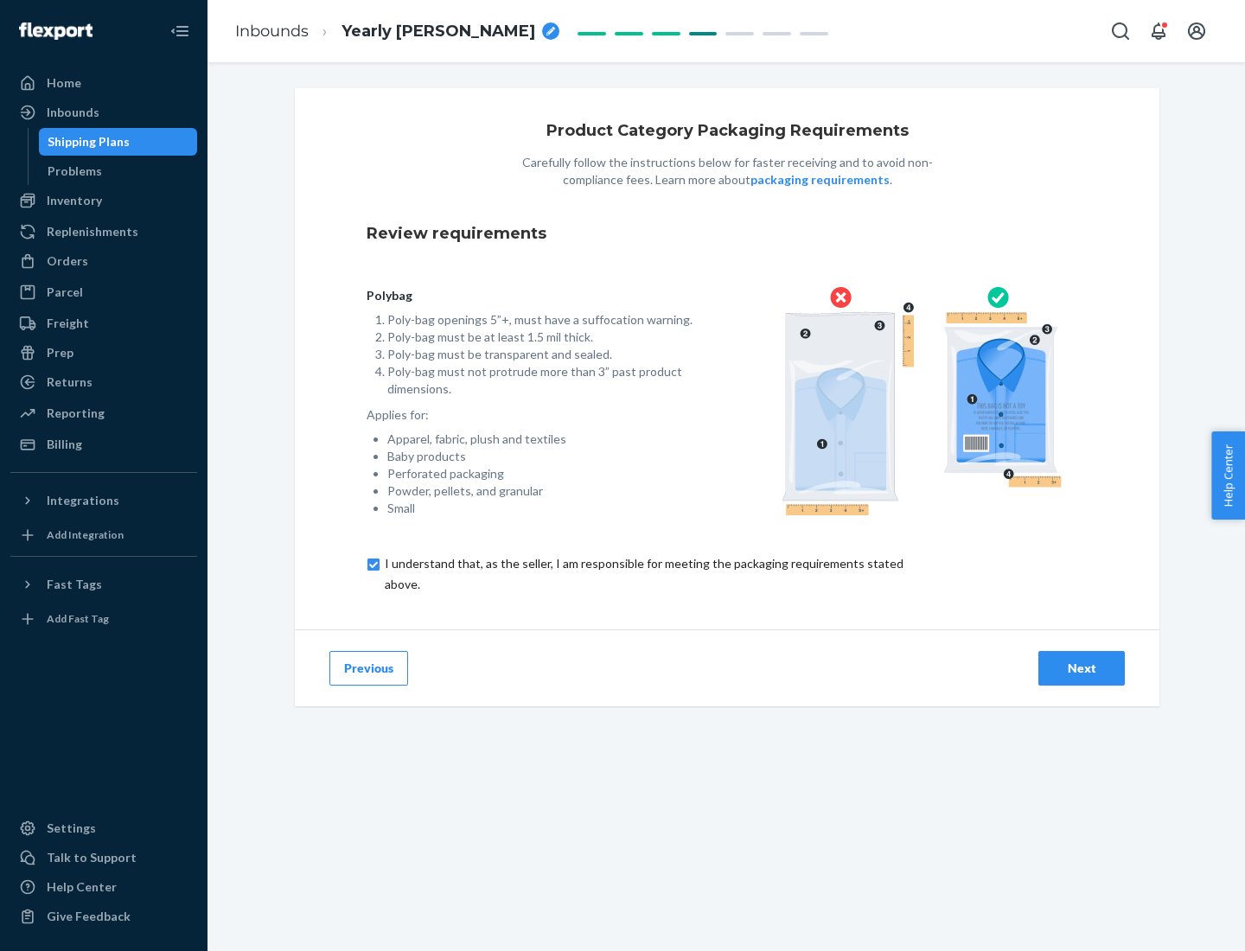
click at [1081, 667] on div "Next" at bounding box center [1081, 667] width 57 height 17
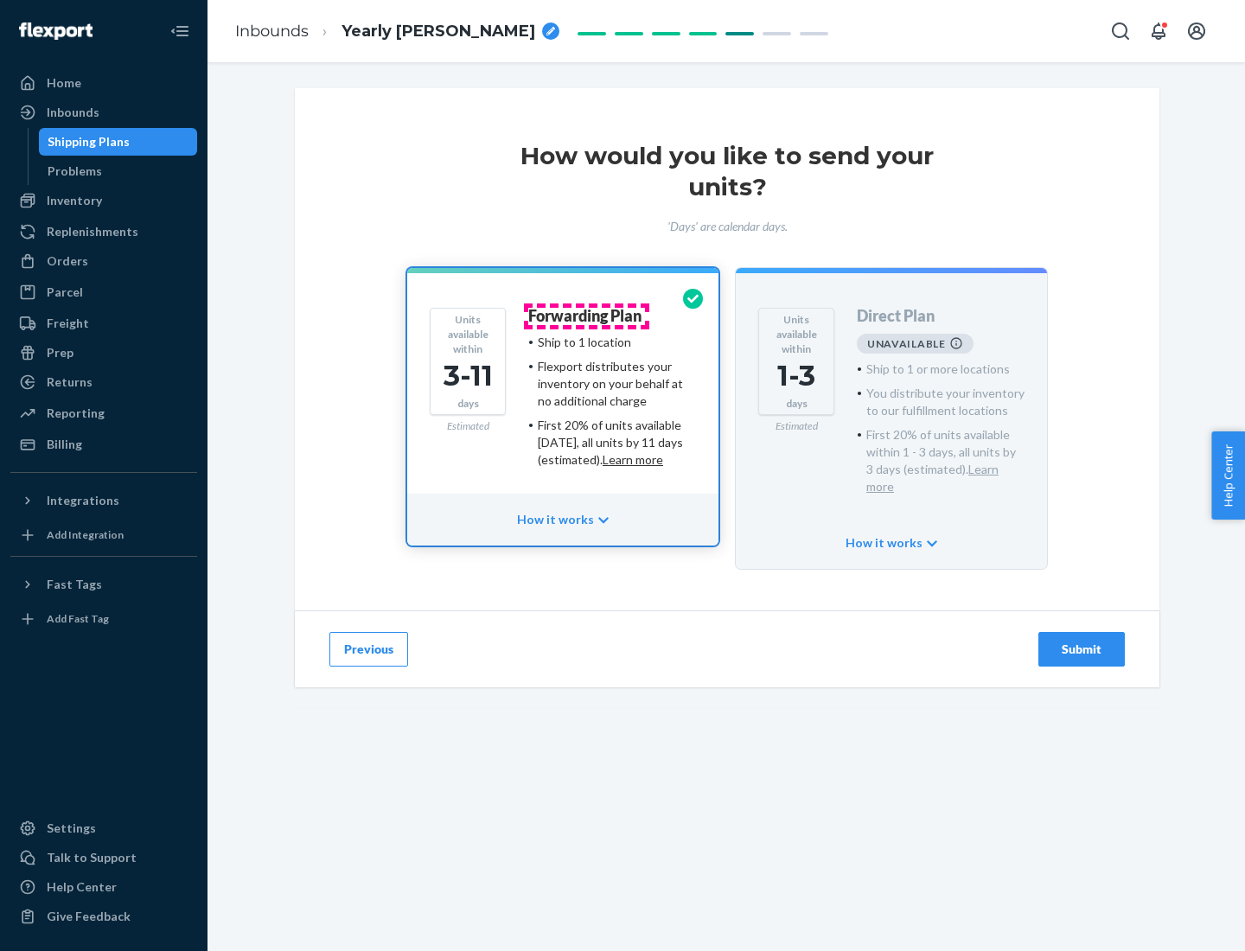
click at [586, 315] on h4 "Forwarding Plan" at bounding box center [584, 316] width 113 height 17
click at [1081, 640] on div "Submit" at bounding box center [1081, 648] width 57 height 17
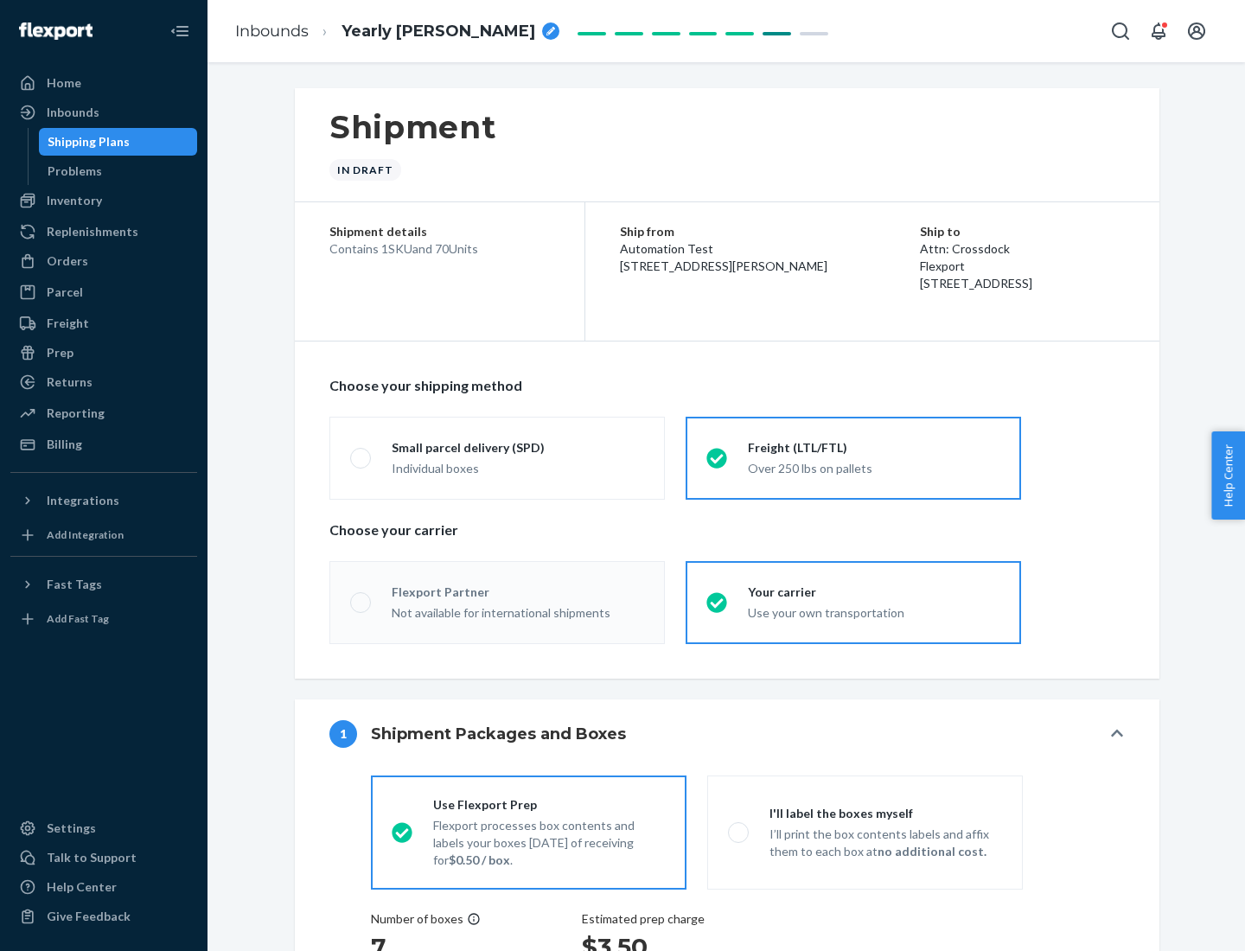
radio input "true"
radio input "false"
radio input "true"
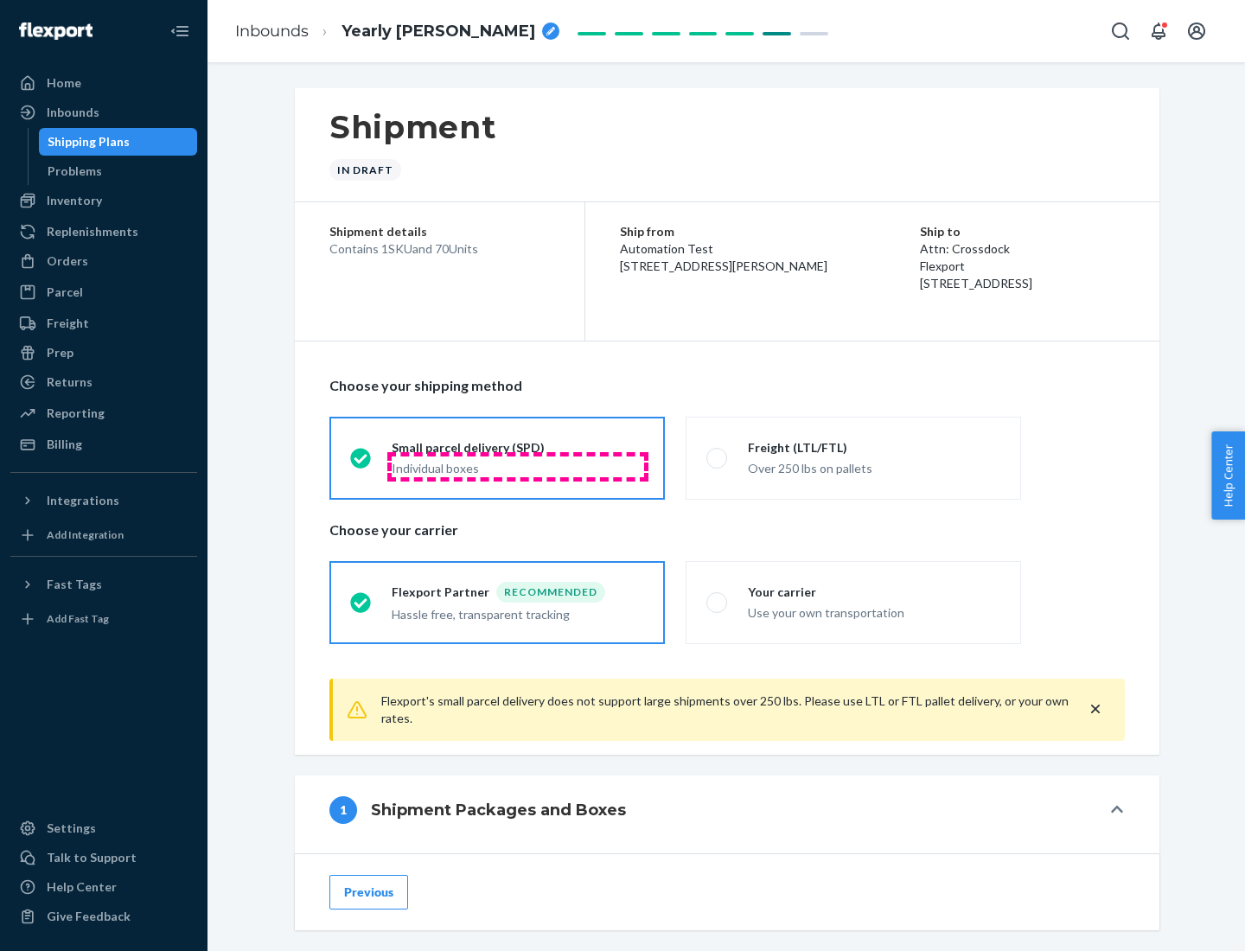
click at [518, 466] on div "Individual boxes" at bounding box center [518, 468] width 252 height 17
click at [361, 463] on input "Small parcel delivery (SPD) Individual boxes" at bounding box center [355, 457] width 11 height 11
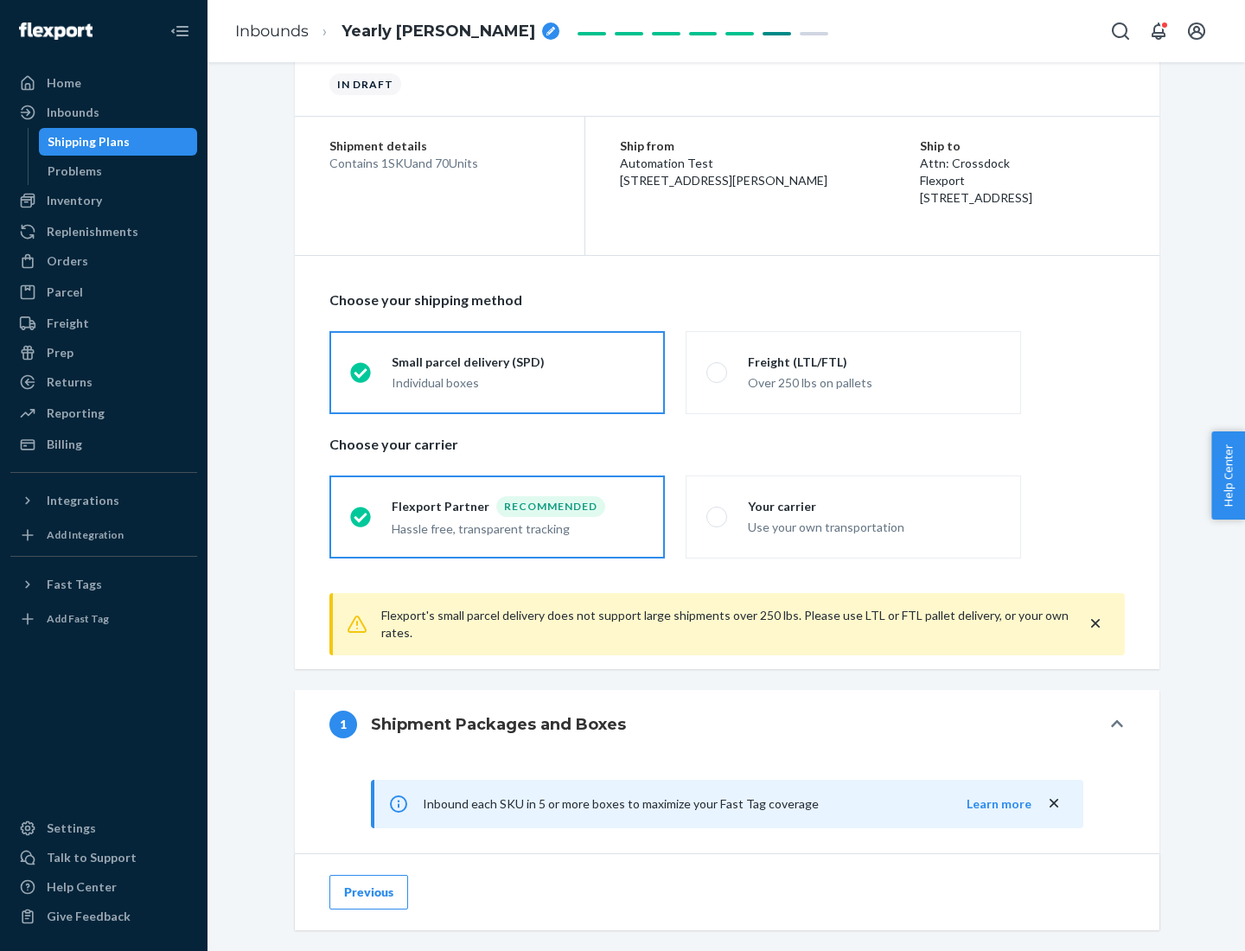
click at [874, 506] on div "Your carrier" at bounding box center [874, 506] width 252 height 17
click at [717, 511] on input "Your carrier Use your own transportation" at bounding box center [711, 516] width 11 height 11
radio input "true"
radio input "false"
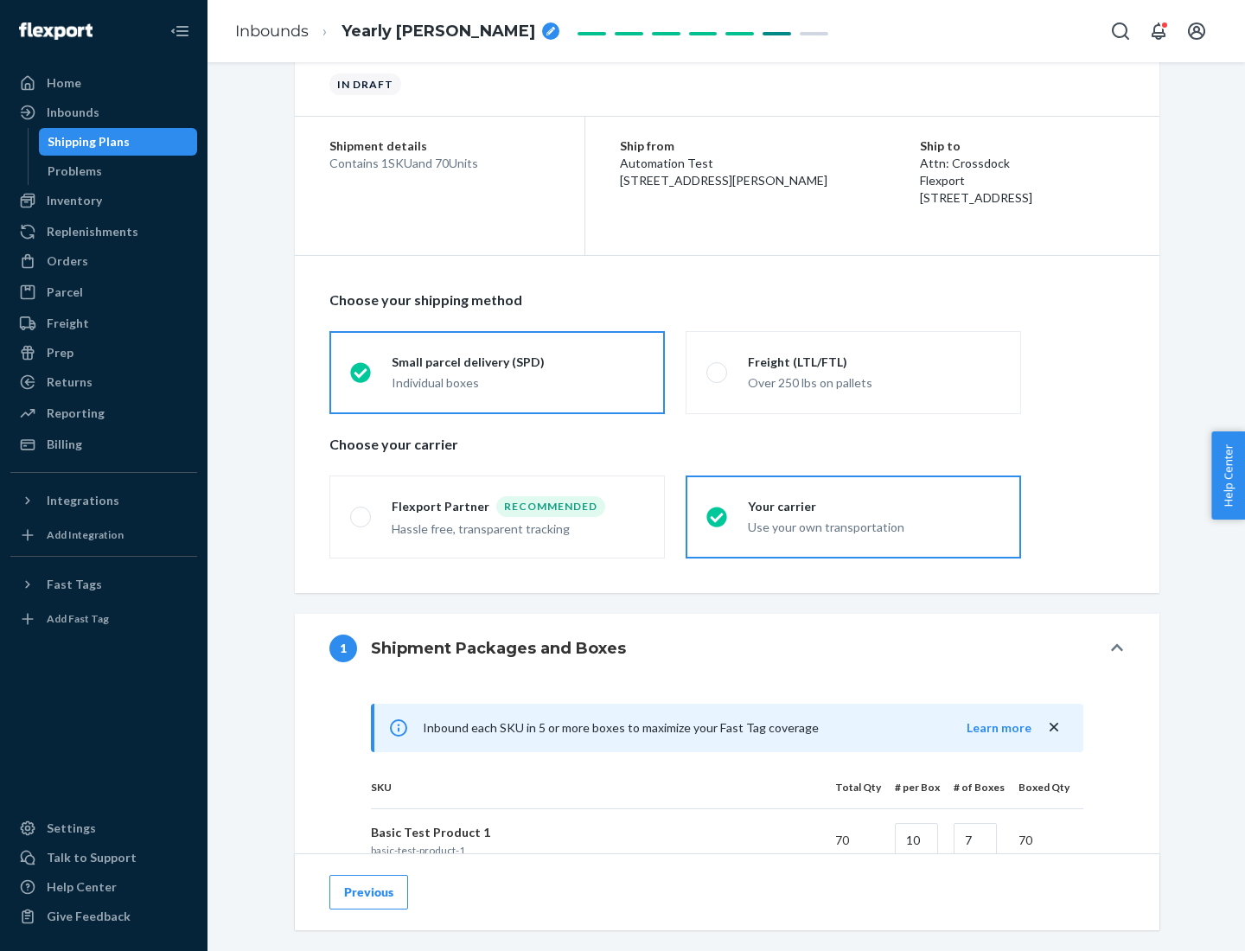
scroll to position [419, 0]
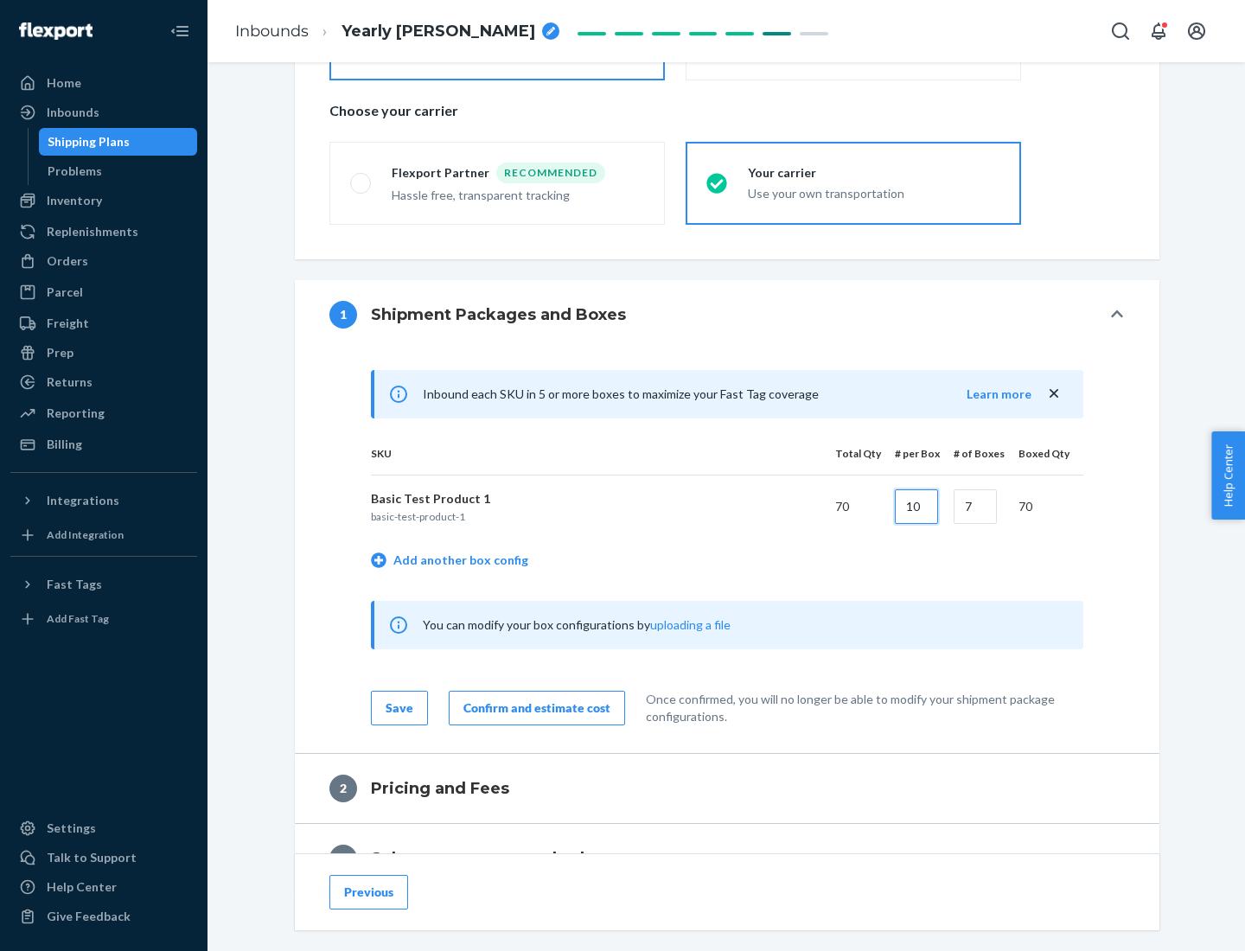
type input "10"
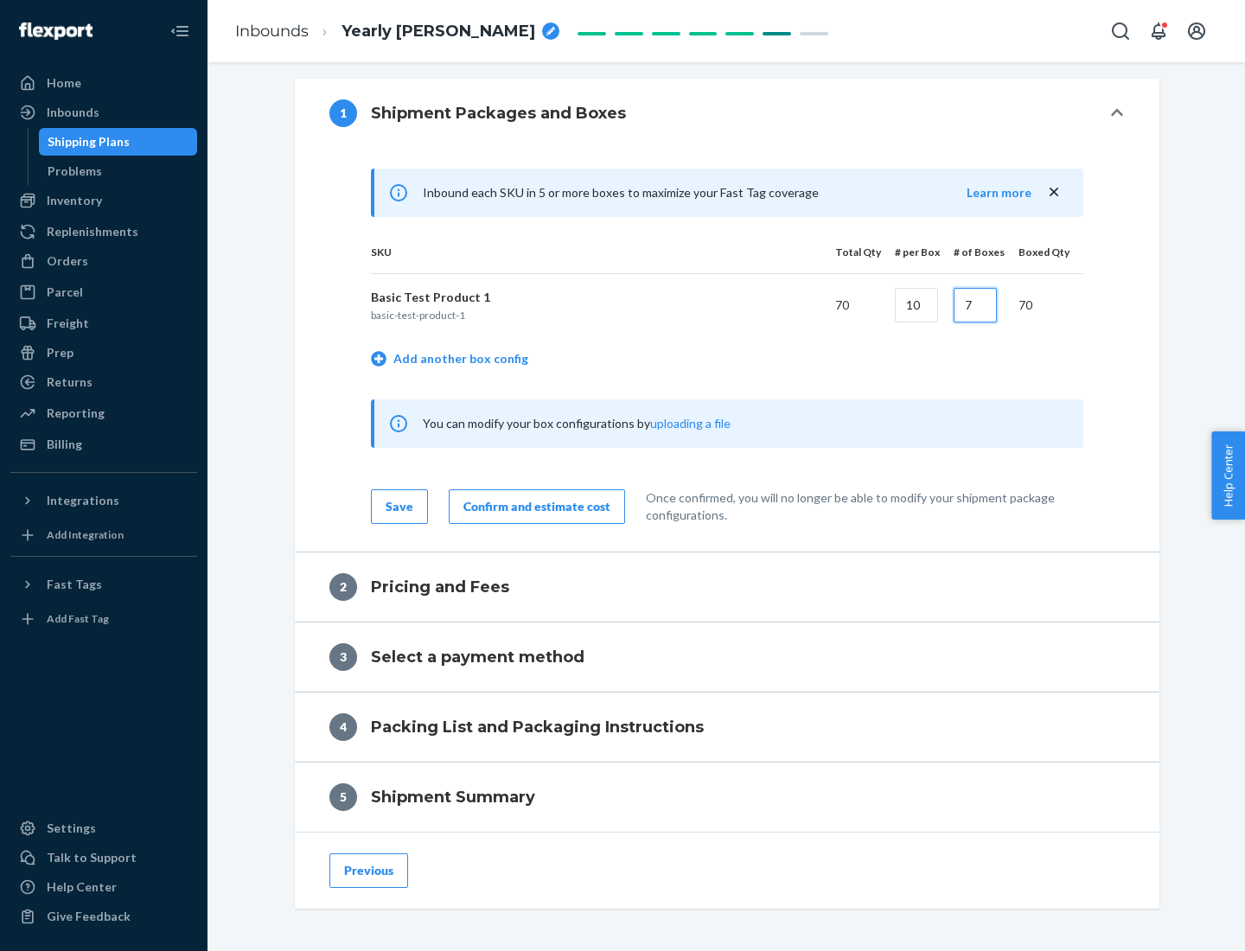
type input "7"
click at [533, 506] on div "Confirm and estimate cost" at bounding box center [536, 506] width 147 height 17
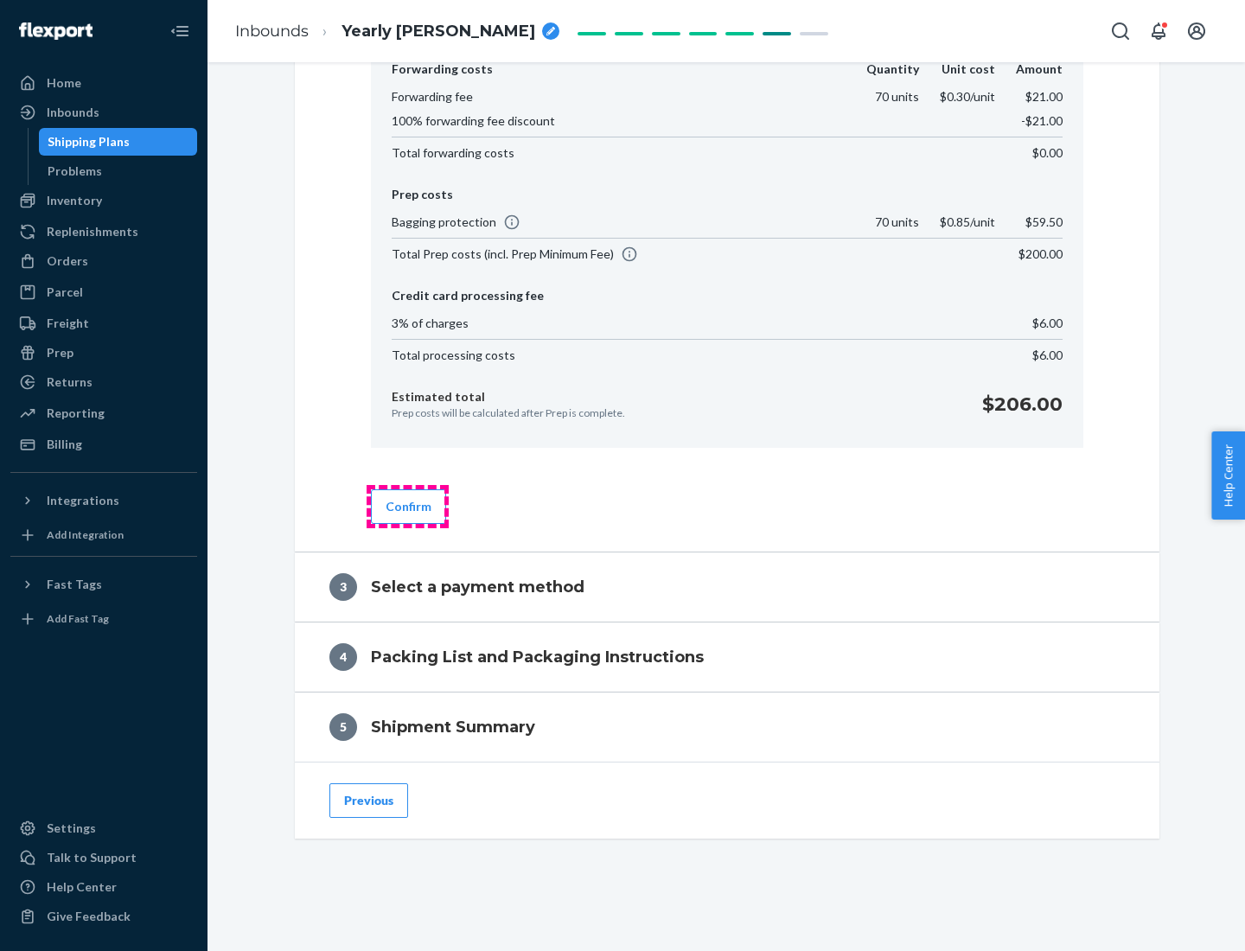
click at [407, 506] on button "Confirm" at bounding box center [408, 506] width 75 height 35
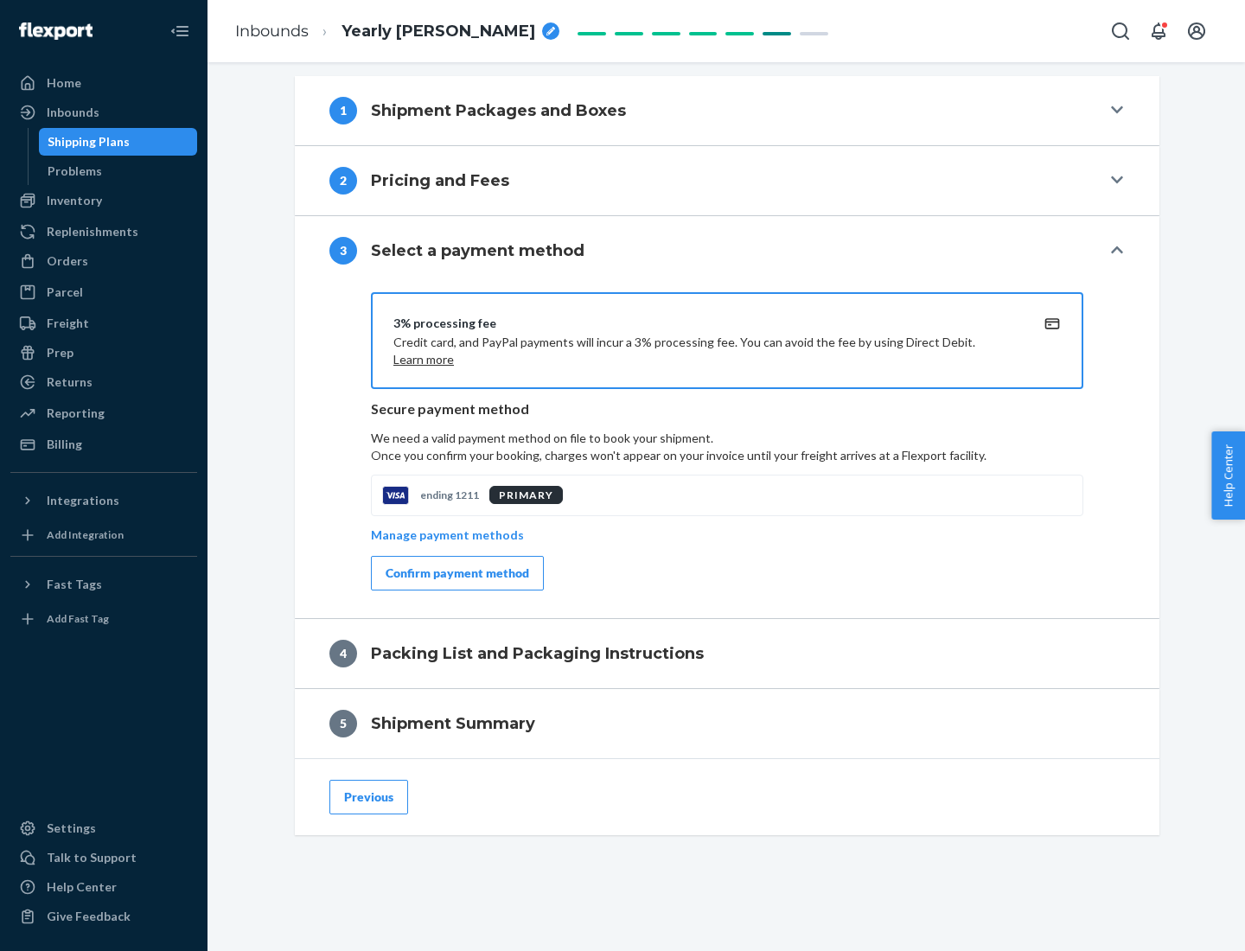
click at [455, 573] on div "Confirm payment method" at bounding box center [456, 572] width 143 height 17
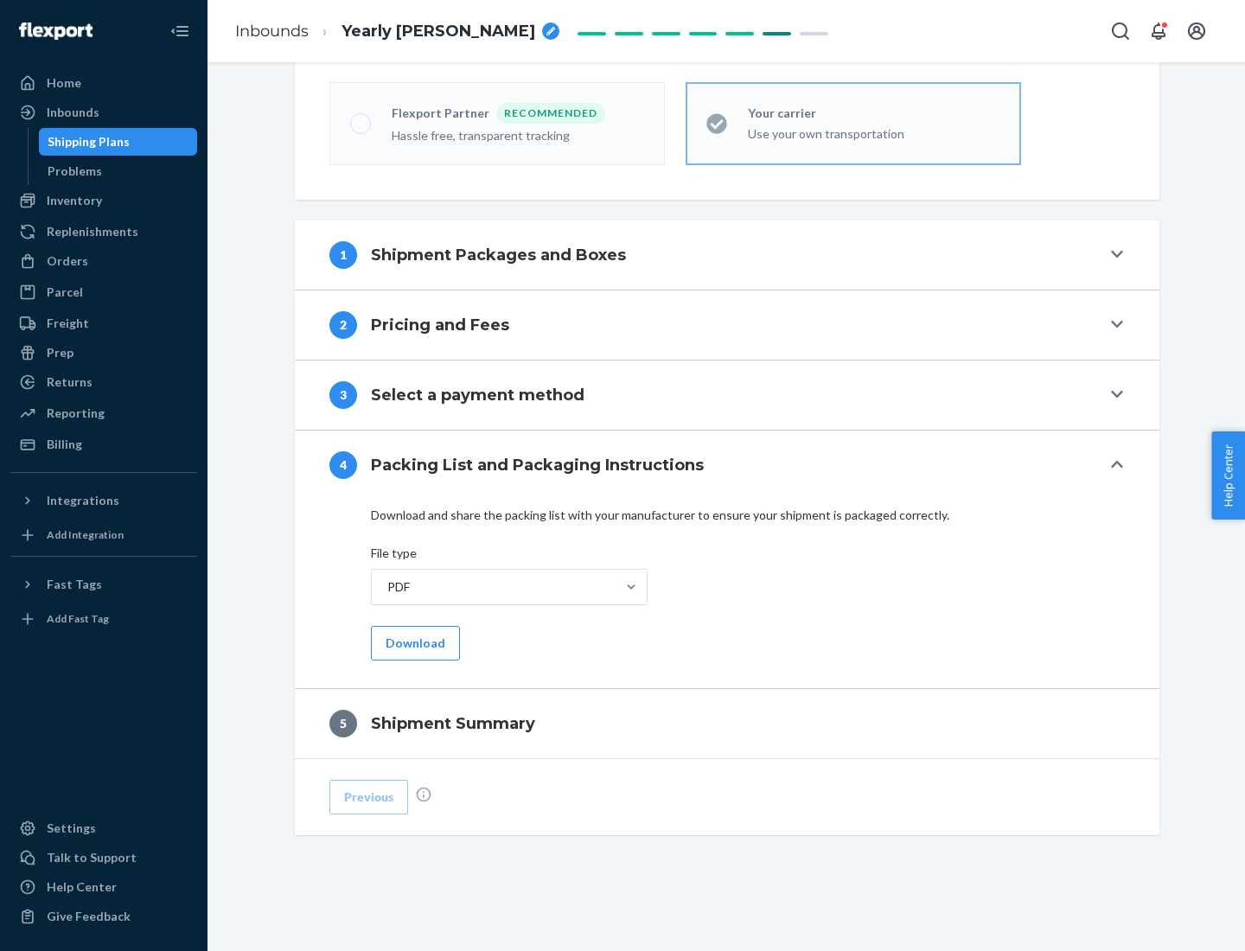
scroll to position [479, 0]
click at [413, 642] on button "Download" at bounding box center [415, 643] width 89 height 35
